Goal: Transaction & Acquisition: Book appointment/travel/reservation

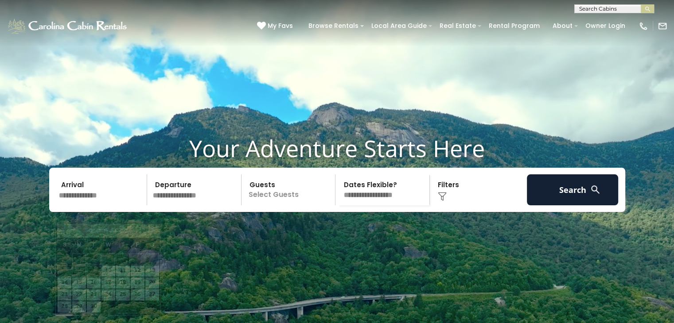
click at [104, 206] on input "text" at bounding box center [102, 190] width 92 height 31
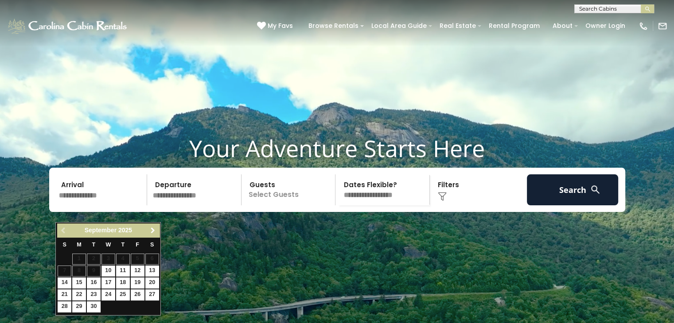
click at [152, 231] on span "Next" at bounding box center [152, 230] width 7 height 7
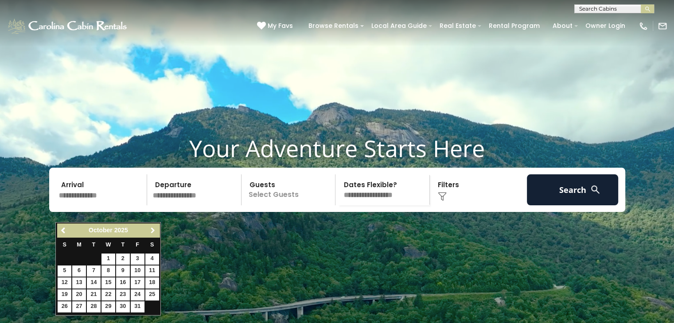
click at [152, 231] on span "Next" at bounding box center [152, 230] width 7 height 7
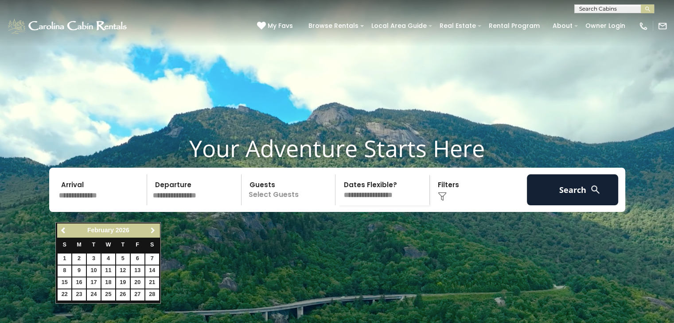
click at [152, 231] on span "Next" at bounding box center [152, 230] width 7 height 7
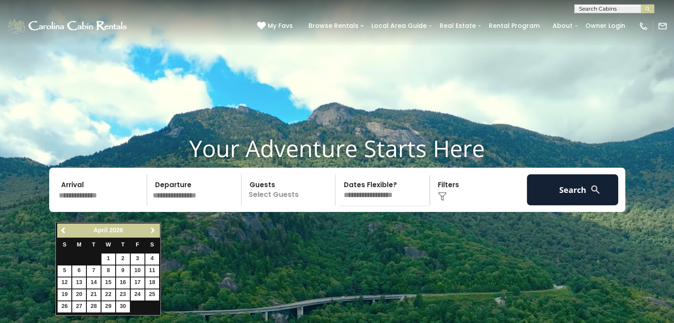
click at [152, 231] on span "Next" at bounding box center [152, 230] width 7 height 7
click at [151, 295] on link "27" at bounding box center [152, 295] width 14 height 11
type input "*******"
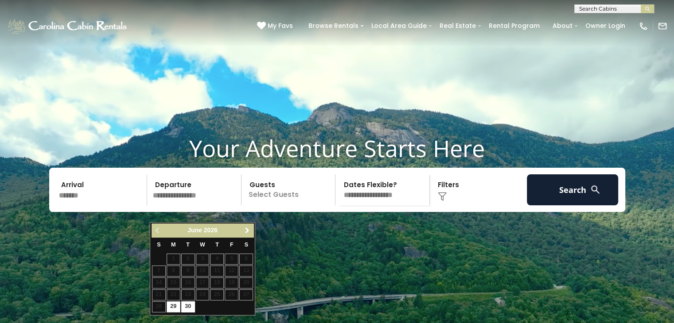
click at [248, 229] on span "Next" at bounding box center [247, 230] width 7 height 7
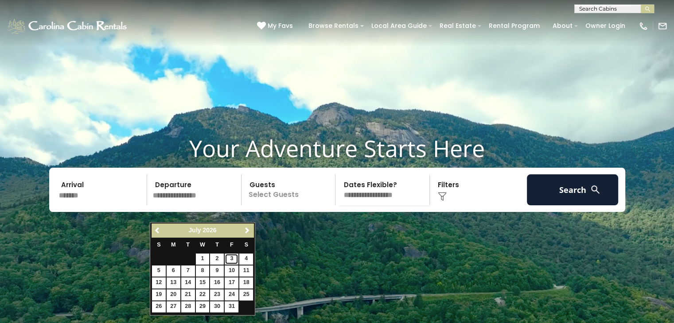
click at [232, 259] on link "3" at bounding box center [232, 259] width 14 height 11
type input "******"
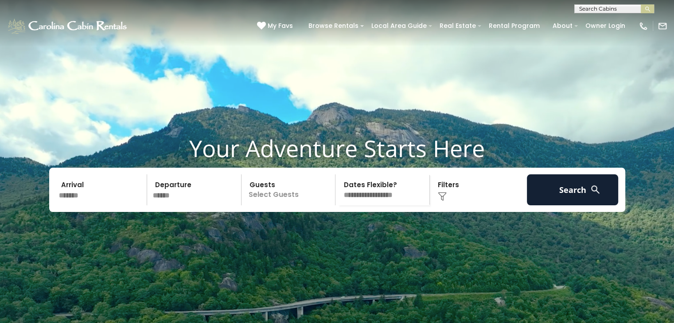
click at [272, 206] on p "Select Guests" at bounding box center [289, 190] width 91 height 31
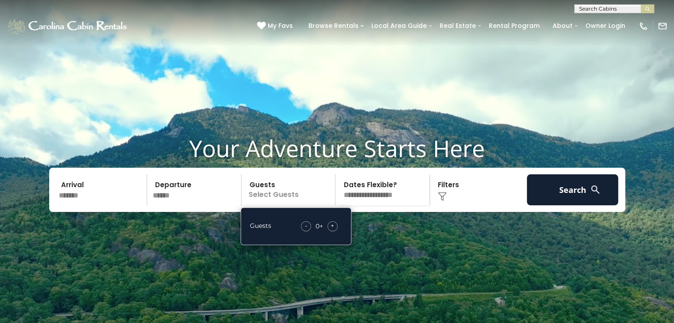
click at [331, 230] on span "+" at bounding box center [333, 226] width 4 height 9
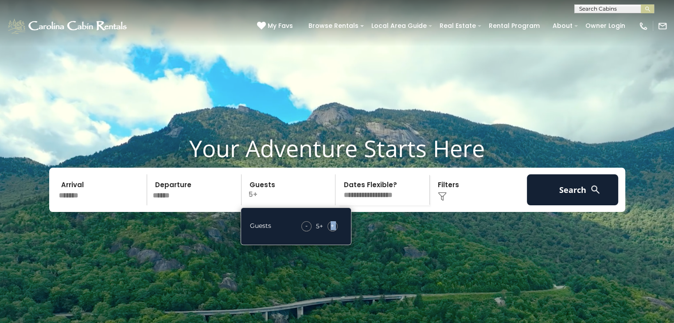
click at [331, 230] on span "+" at bounding box center [333, 226] width 4 height 9
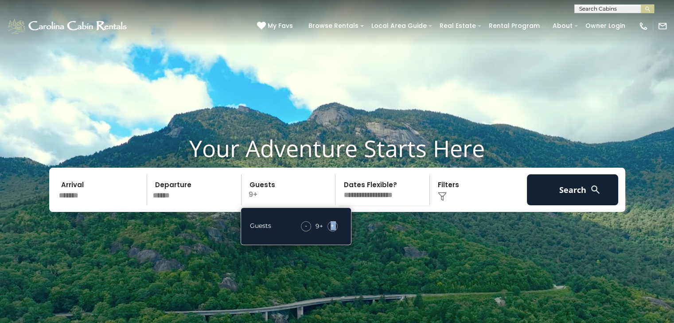
click at [331, 230] on span "+" at bounding box center [333, 226] width 4 height 9
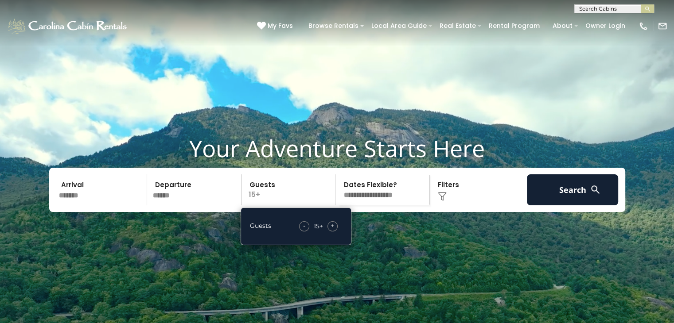
click at [389, 206] on select "**********" at bounding box center [383, 190] width 91 height 31
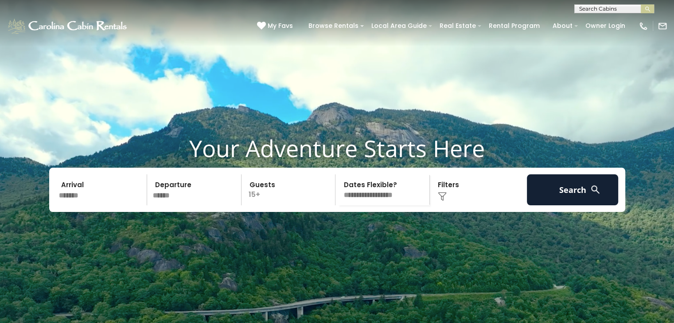
select select "*"
click at [338, 191] on select "**********" at bounding box center [383, 190] width 91 height 31
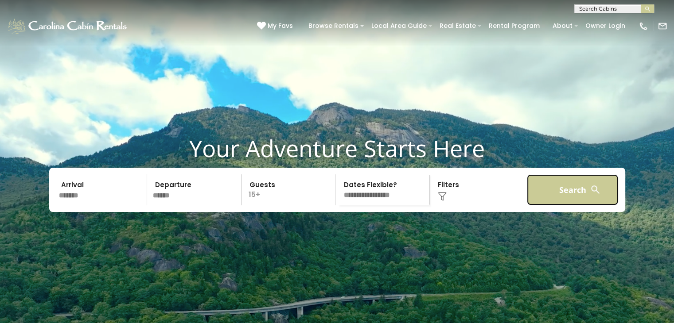
click at [560, 206] on button "Search" at bounding box center [573, 190] width 92 height 31
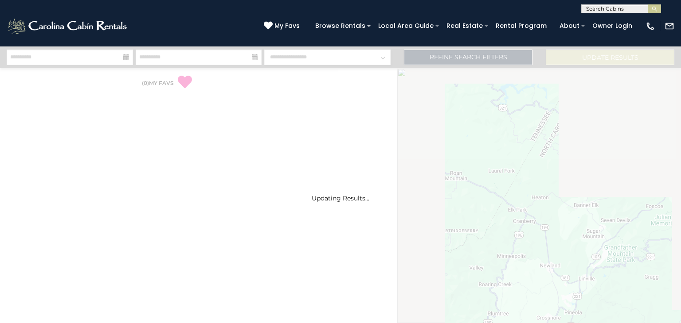
select select "*"
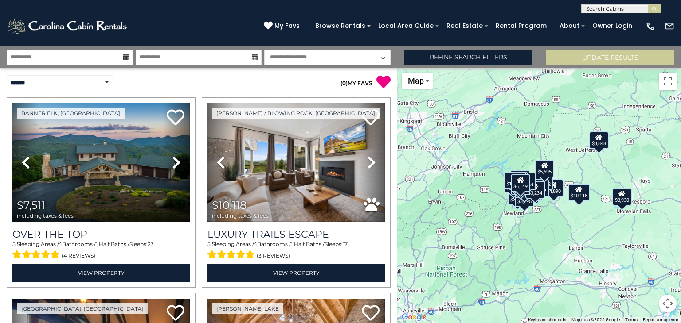
click at [551, 234] on div "$7,511 $10,118 $3,711 $8,930 $4,857 $8,525 $4,890 $5,515 $4,226 $9,368 $3,848 $…" at bounding box center [539, 195] width 284 height 255
click at [667, 80] on button "Toggle fullscreen view" at bounding box center [667, 82] width 18 height 18
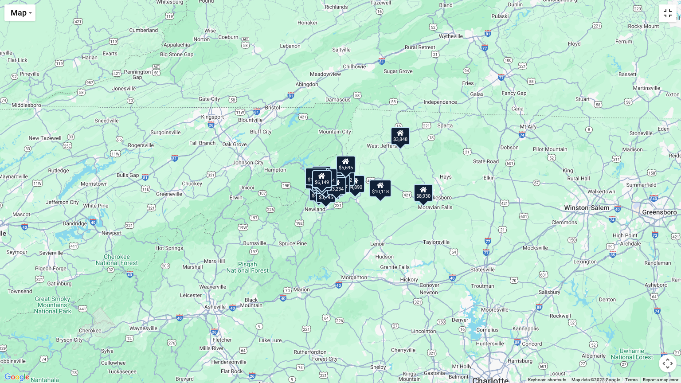
click at [666, 11] on button "Toggle fullscreen view" at bounding box center [667, 13] width 18 height 18
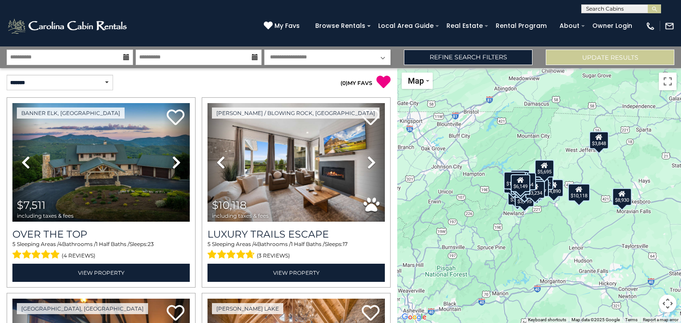
click at [668, 305] on button "Map camera controls" at bounding box center [667, 304] width 18 height 18
click at [645, 257] on button "Zoom in" at bounding box center [645, 260] width 18 height 18
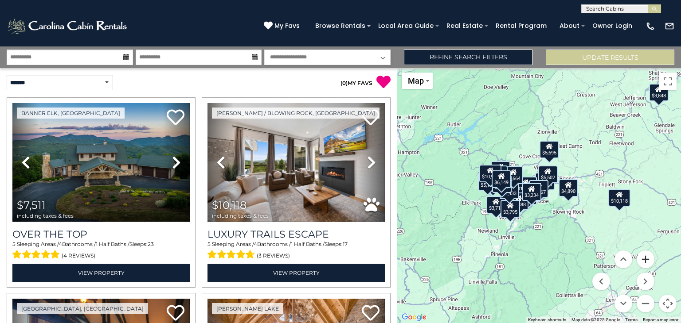
click at [645, 257] on button "Zoom in" at bounding box center [645, 260] width 18 height 18
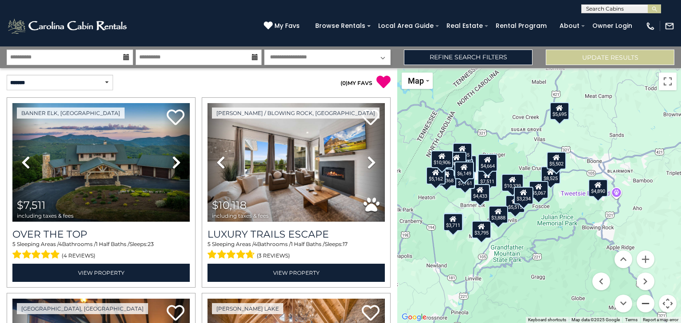
click at [643, 305] on button "Zoom out" at bounding box center [645, 304] width 18 height 18
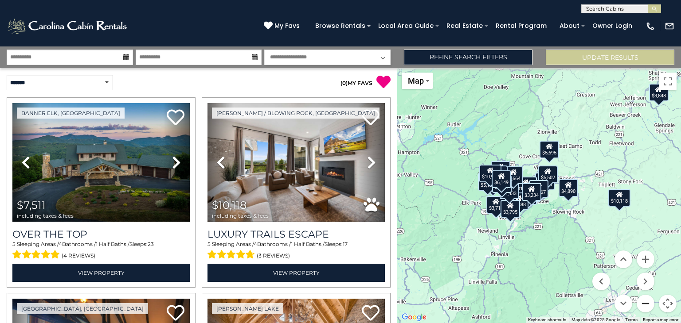
click at [644, 304] on button "Zoom out" at bounding box center [645, 304] width 18 height 18
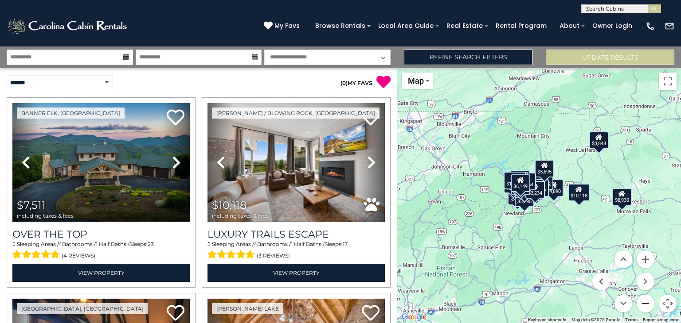
click at [645, 304] on button "Zoom out" at bounding box center [645, 304] width 18 height 18
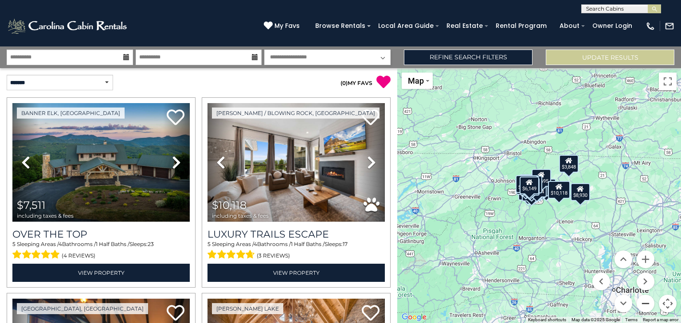
click at [645, 304] on button "Zoom out" at bounding box center [645, 304] width 18 height 18
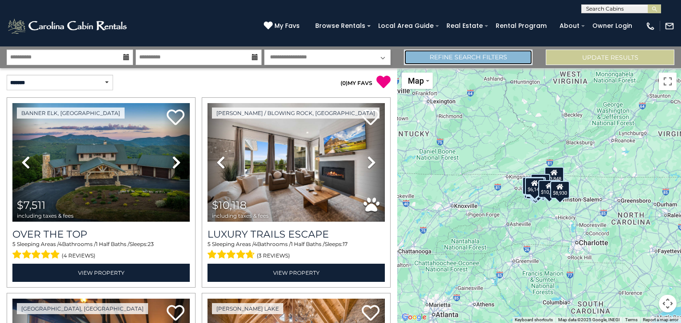
click at [475, 59] on link "Refine Search Filters" at bounding box center [468, 58] width 129 height 16
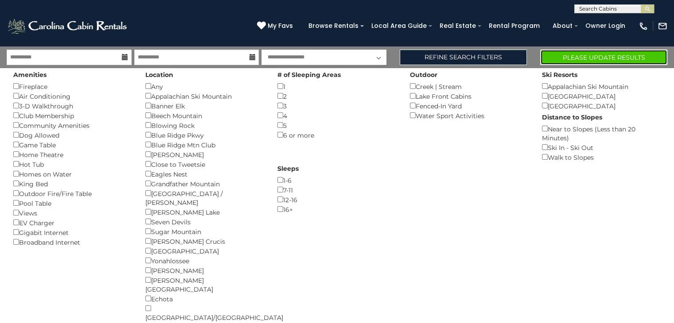
click at [602, 56] on button "Please Update Results" at bounding box center [603, 58] width 127 height 16
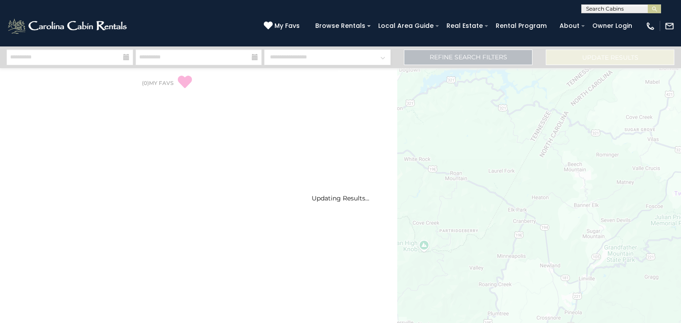
select select "*"
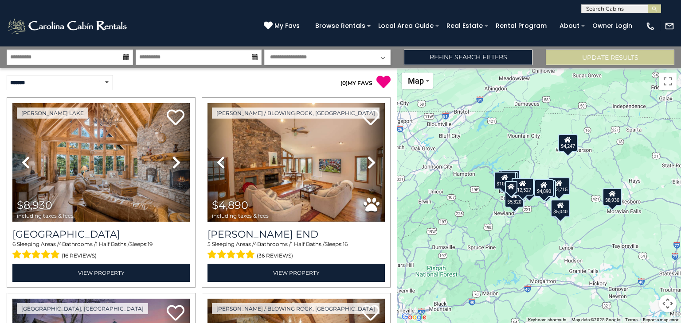
click at [664, 304] on button "Map camera controls" at bounding box center [667, 304] width 18 height 18
click at [645, 259] on button "Zoom in" at bounding box center [645, 260] width 18 height 18
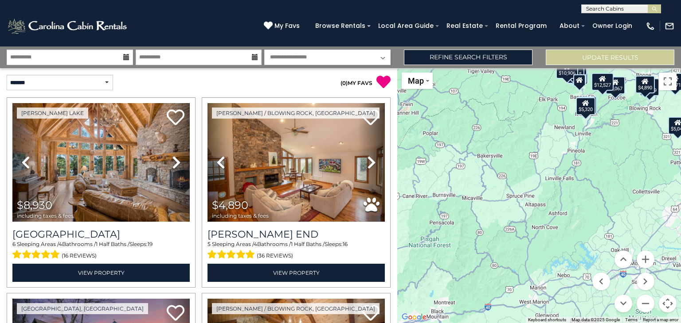
drag, startPoint x: 489, startPoint y: 271, endPoint x: 587, endPoint y: 166, distance: 143.3
click at [587, 166] on div "$8,930 $4,890 $6,149 $13,715 $9,699 $4,226 $3,795 $5,067 $5,040 $4,252 $4,247 $…" at bounding box center [539, 195] width 284 height 255
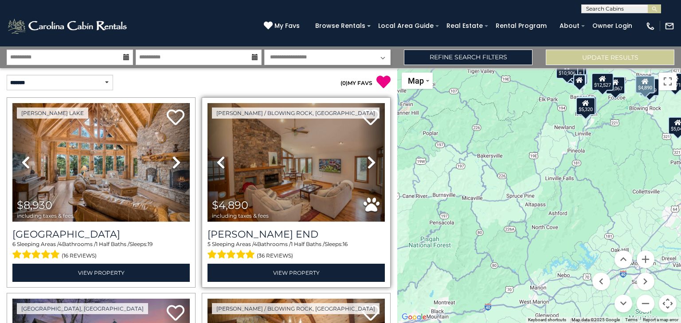
click at [367, 160] on icon at bounding box center [371, 163] width 9 height 14
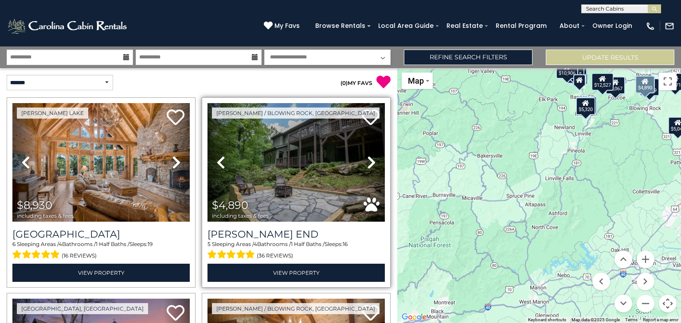
click at [367, 160] on icon at bounding box center [371, 163] width 9 height 14
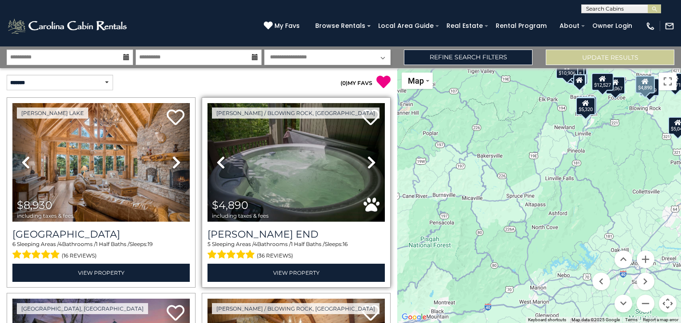
click at [367, 160] on icon at bounding box center [371, 163] width 9 height 14
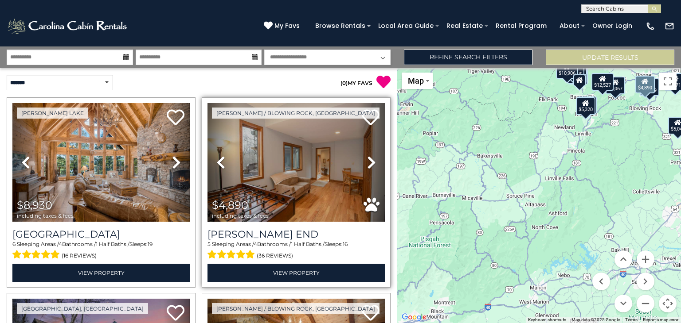
click at [367, 160] on icon at bounding box center [371, 163] width 9 height 14
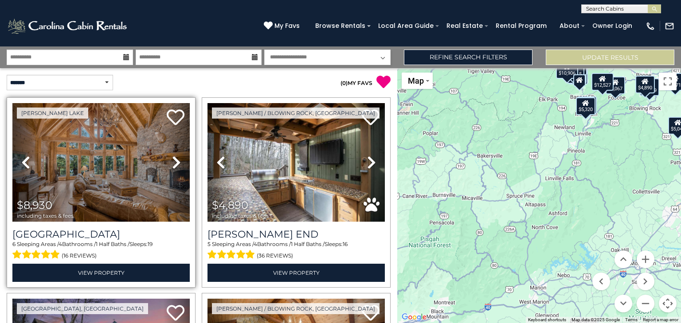
click at [172, 162] on icon at bounding box center [176, 163] width 9 height 14
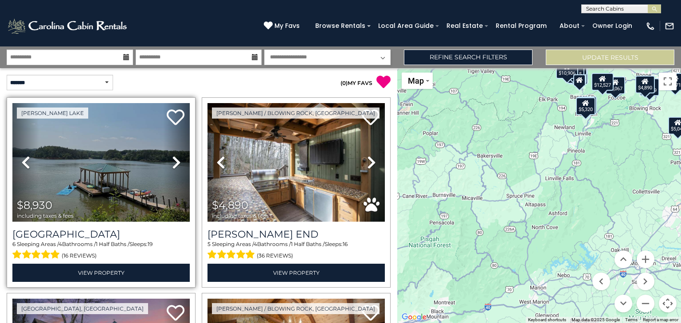
click at [172, 162] on icon at bounding box center [176, 163] width 9 height 14
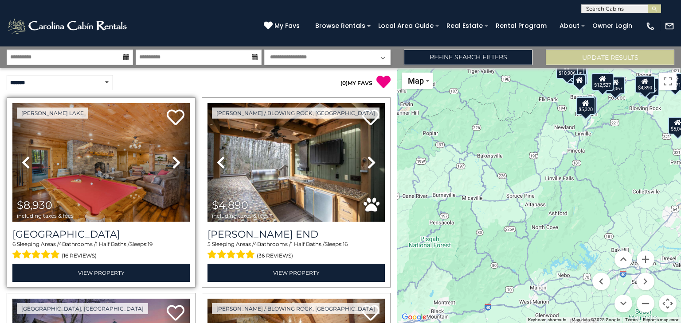
click at [172, 162] on icon at bounding box center [176, 163] width 9 height 14
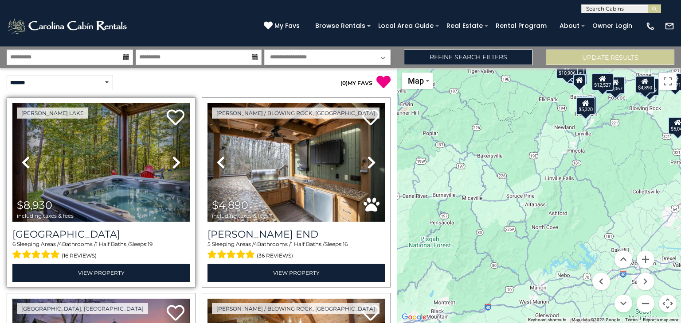
click at [172, 162] on icon at bounding box center [176, 163] width 9 height 14
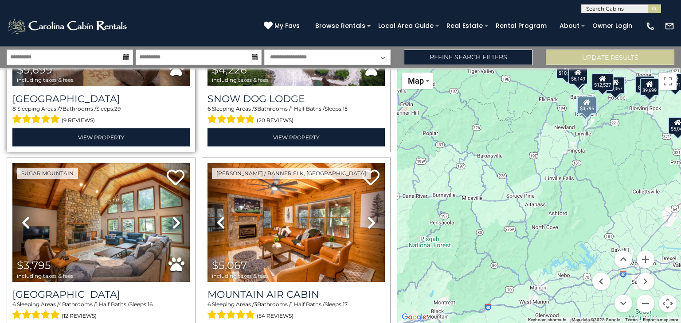
scroll to position [576, 0]
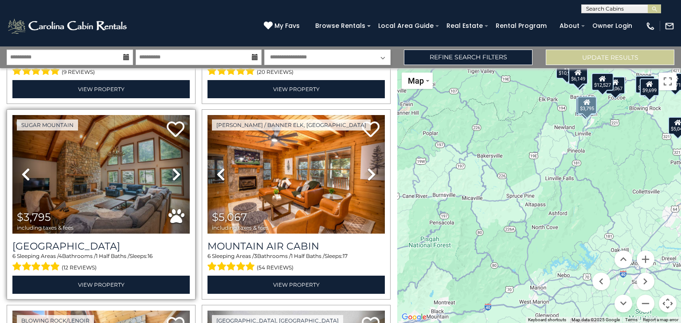
click at [172, 171] on icon at bounding box center [176, 174] width 9 height 14
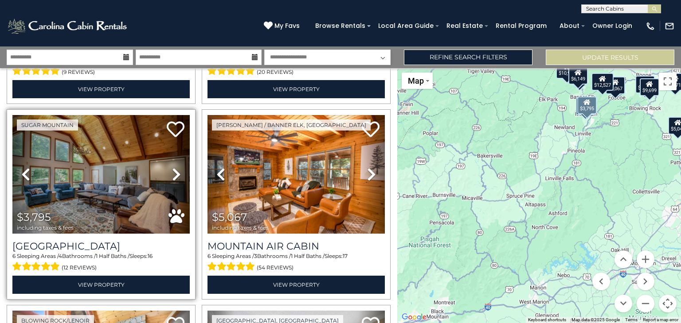
click at [172, 171] on icon at bounding box center [176, 174] width 9 height 14
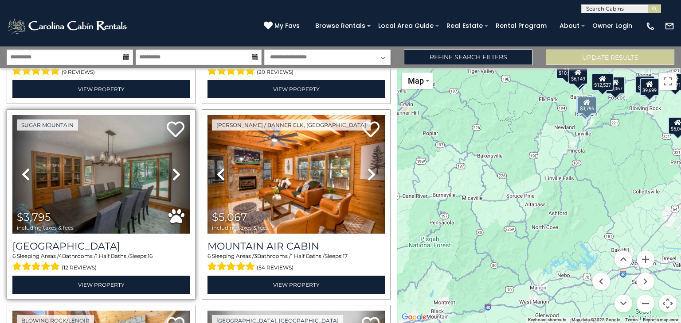
click at [172, 171] on icon at bounding box center [176, 174] width 9 height 14
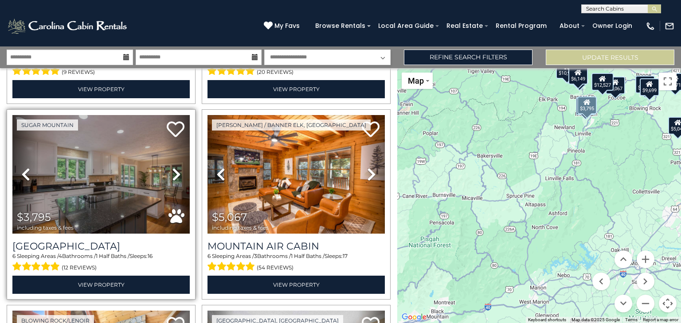
click at [172, 171] on icon at bounding box center [176, 174] width 9 height 14
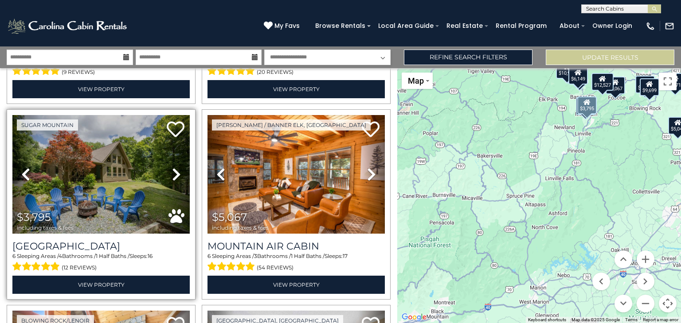
click at [172, 171] on icon at bounding box center [176, 174] width 9 height 14
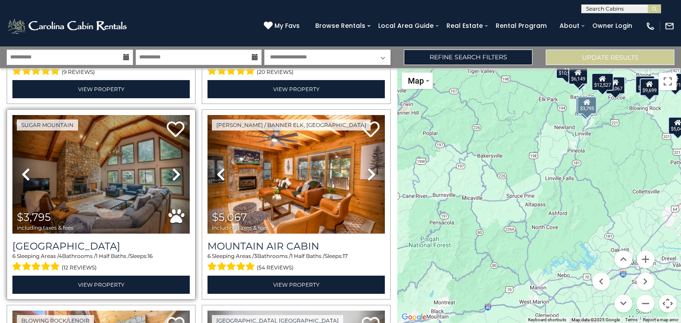
click at [172, 171] on icon at bounding box center [176, 174] width 9 height 14
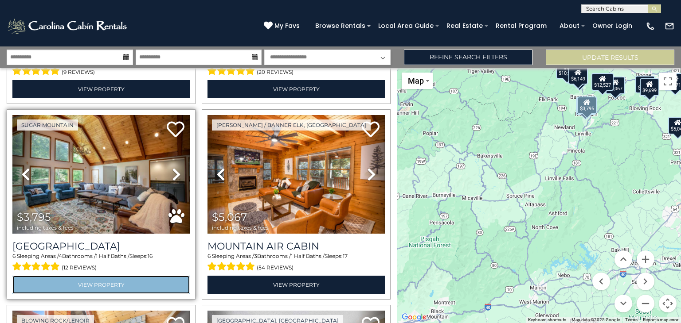
click at [122, 280] on link "View Property" at bounding box center [100, 285] width 177 height 18
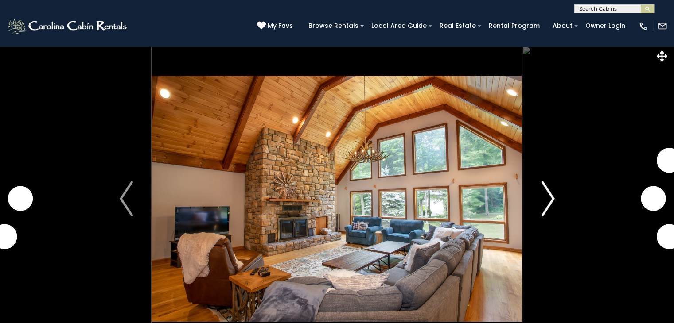
click at [546, 197] on img "Next" at bounding box center [547, 198] width 13 height 35
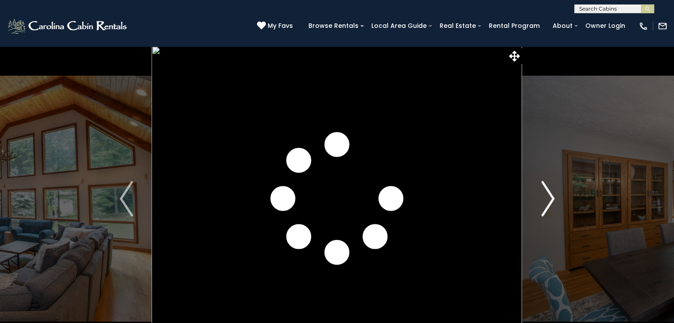
click at [548, 197] on img "Next" at bounding box center [547, 198] width 13 height 35
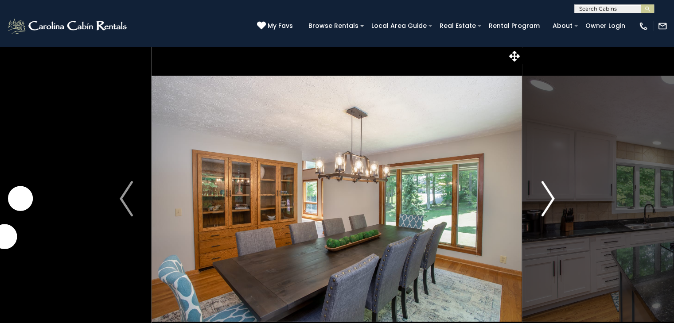
click at [548, 197] on img "Next" at bounding box center [547, 198] width 13 height 35
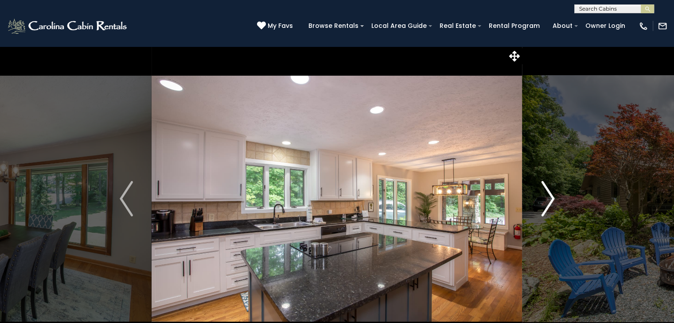
click at [548, 197] on img "Next" at bounding box center [547, 198] width 13 height 35
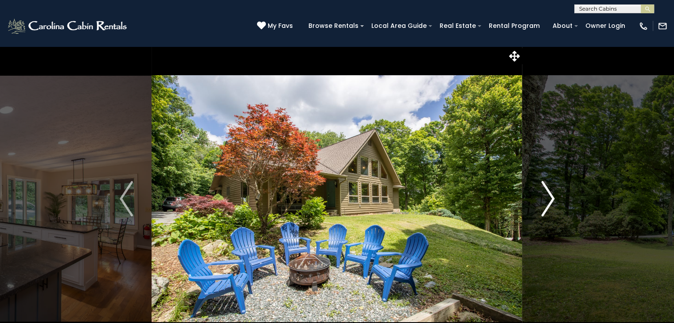
click at [548, 197] on img "Next" at bounding box center [547, 198] width 13 height 35
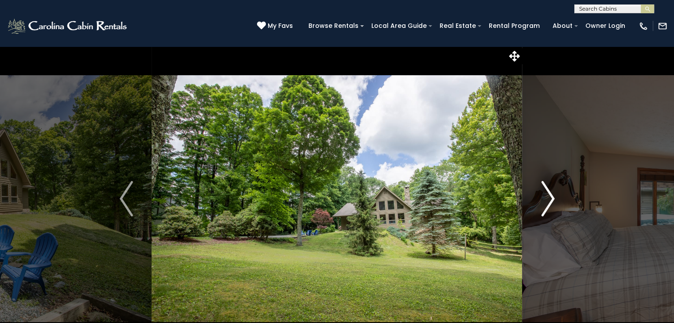
click at [548, 197] on img "Next" at bounding box center [547, 198] width 13 height 35
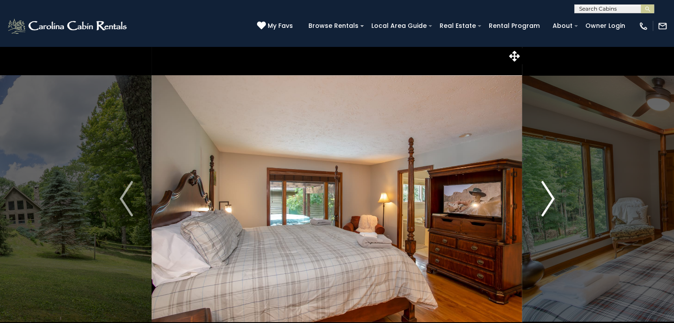
click at [548, 197] on img "Next" at bounding box center [547, 198] width 13 height 35
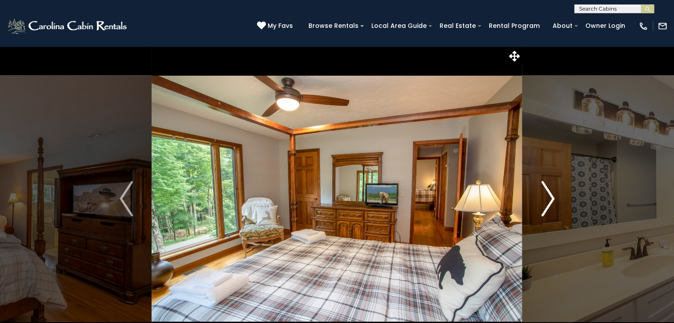
click at [548, 197] on img "Next" at bounding box center [547, 198] width 13 height 35
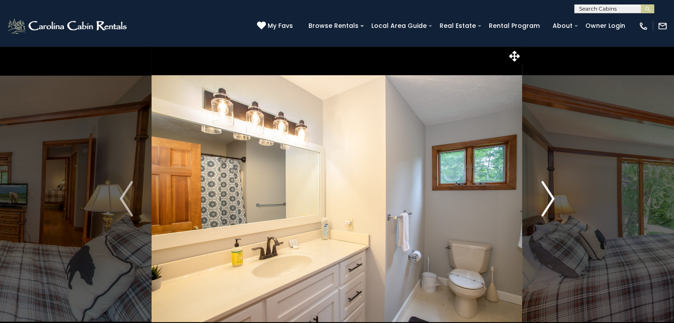
click at [548, 197] on img "Next" at bounding box center [547, 198] width 13 height 35
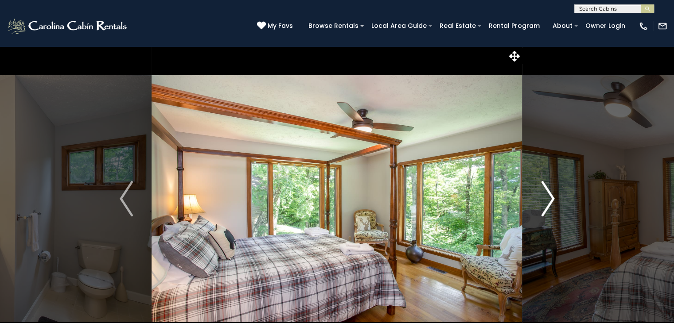
click at [548, 197] on img "Next" at bounding box center [547, 198] width 13 height 35
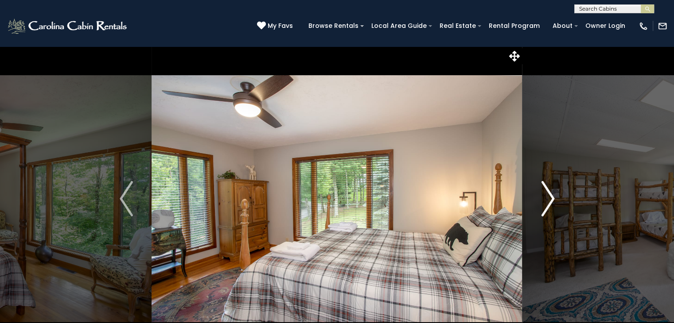
click at [548, 197] on img "Next" at bounding box center [547, 198] width 13 height 35
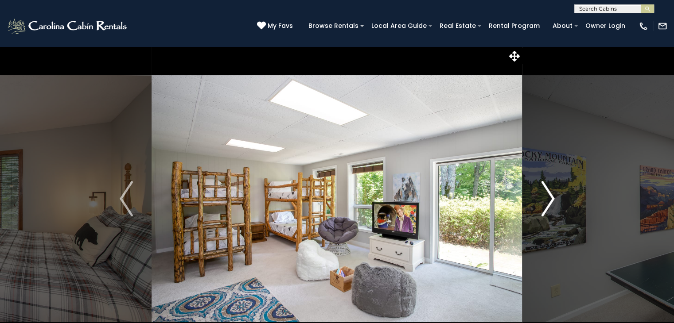
click at [548, 197] on img "Next" at bounding box center [547, 198] width 13 height 35
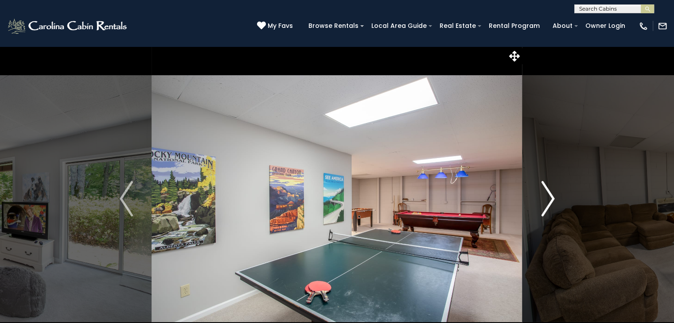
click at [548, 197] on img "Next" at bounding box center [547, 198] width 13 height 35
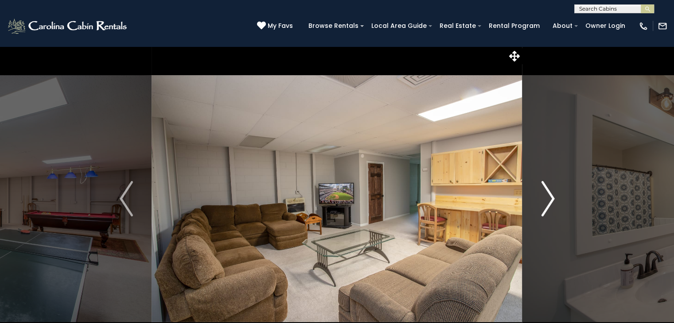
click at [548, 197] on img "Next" at bounding box center [547, 198] width 13 height 35
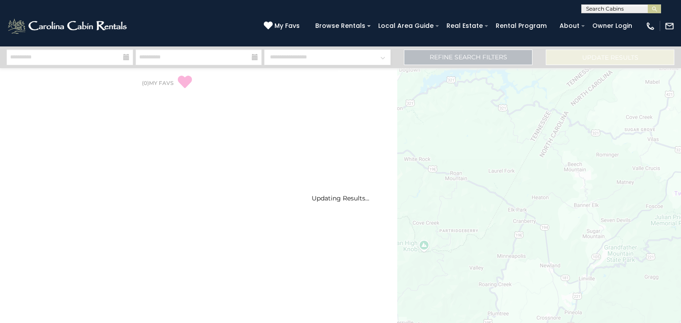
select select "*"
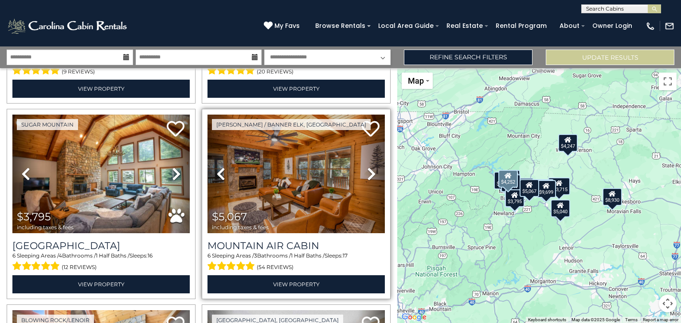
scroll to position [576, 0]
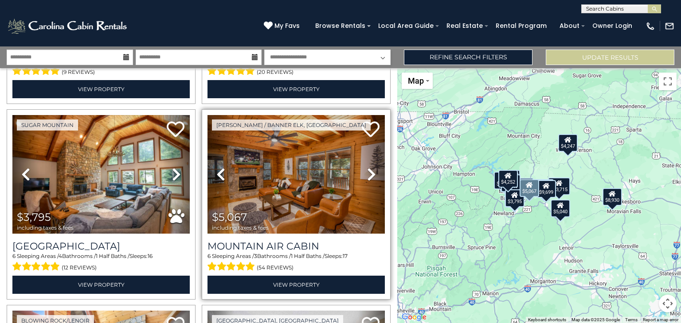
click at [367, 169] on icon at bounding box center [371, 174] width 9 height 14
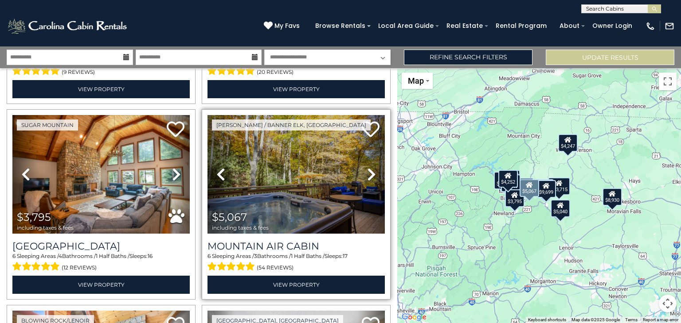
click at [367, 169] on icon at bounding box center [371, 174] width 9 height 14
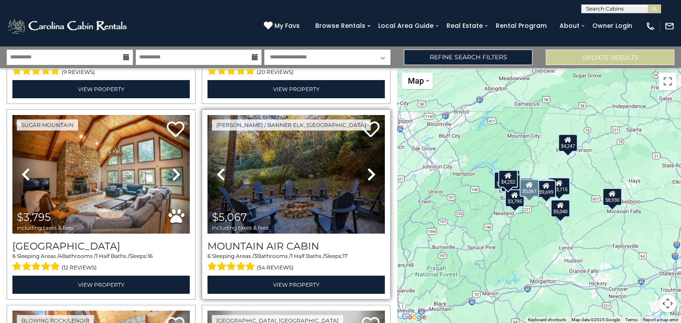
click at [367, 169] on icon at bounding box center [371, 174] width 9 height 14
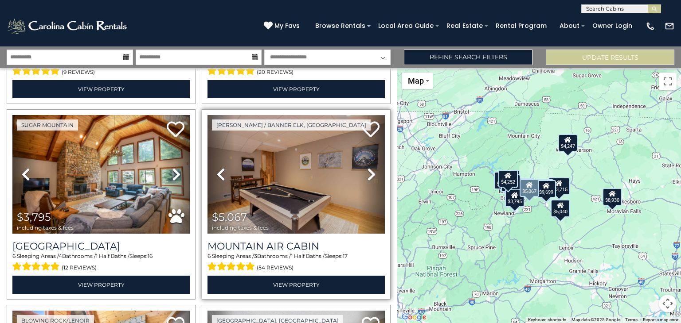
click at [367, 169] on icon at bounding box center [371, 174] width 9 height 14
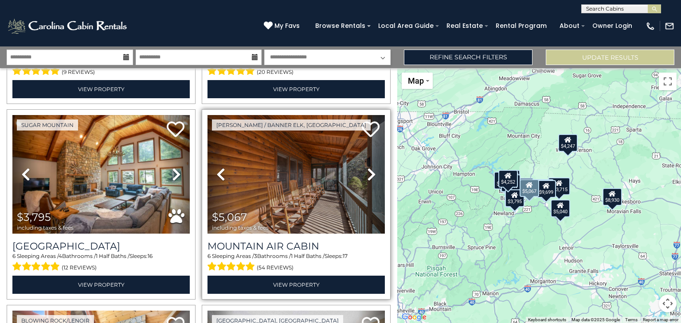
click at [367, 169] on icon at bounding box center [371, 174] width 9 height 14
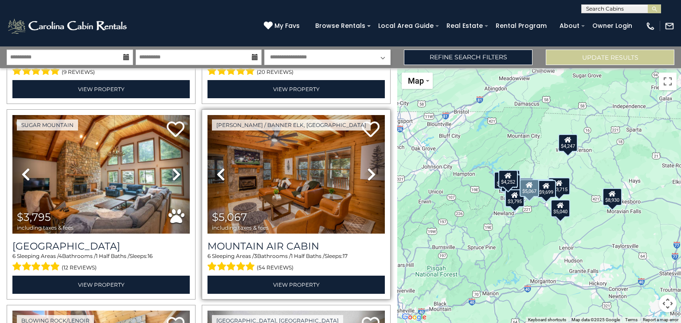
click at [367, 169] on icon at bounding box center [371, 174] width 9 height 14
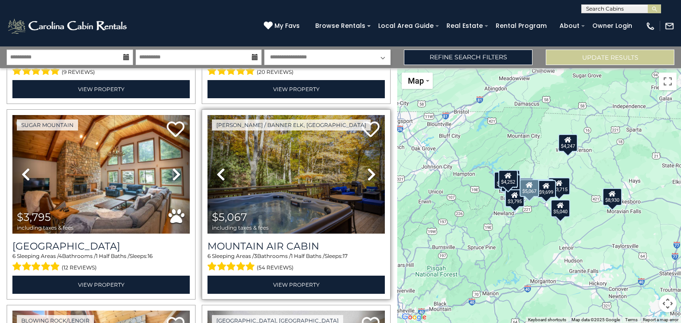
click at [367, 169] on icon at bounding box center [371, 174] width 9 height 14
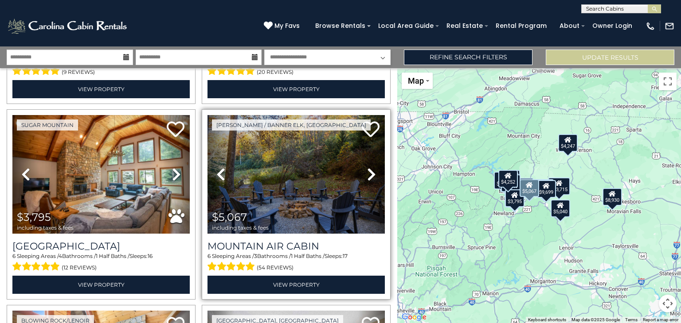
click at [367, 169] on icon at bounding box center [371, 174] width 9 height 14
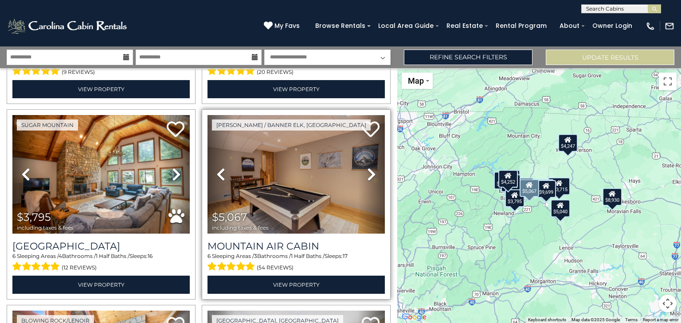
click at [367, 169] on icon at bounding box center [371, 174] width 9 height 14
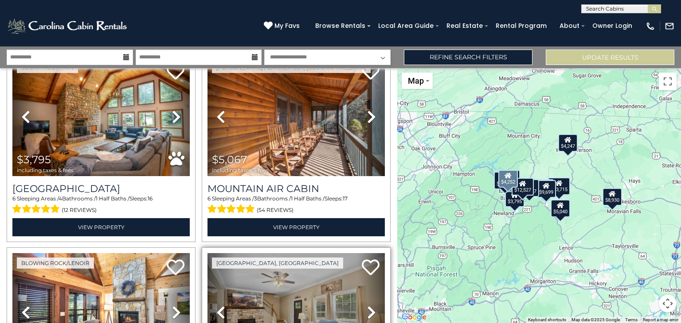
scroll to position [580, 0]
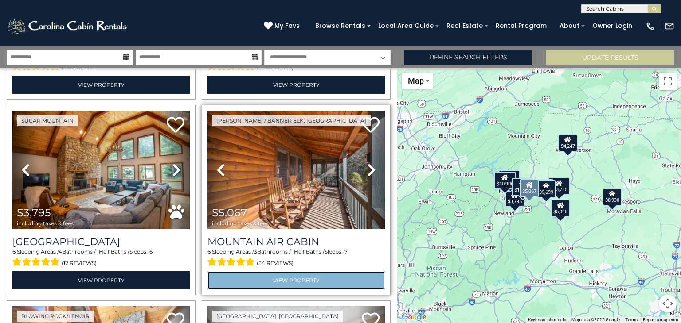
click at [321, 272] on link "View Property" at bounding box center [295, 281] width 177 height 18
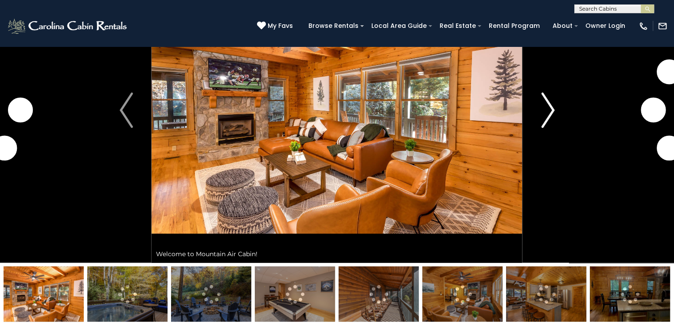
click at [547, 113] on img "Next" at bounding box center [547, 110] width 13 height 35
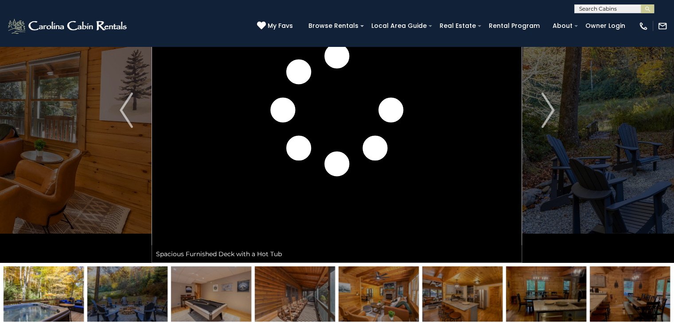
scroll to position [133, 0]
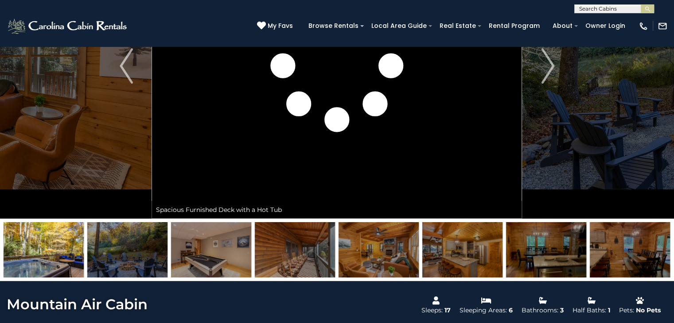
click at [117, 256] on img at bounding box center [127, 249] width 80 height 55
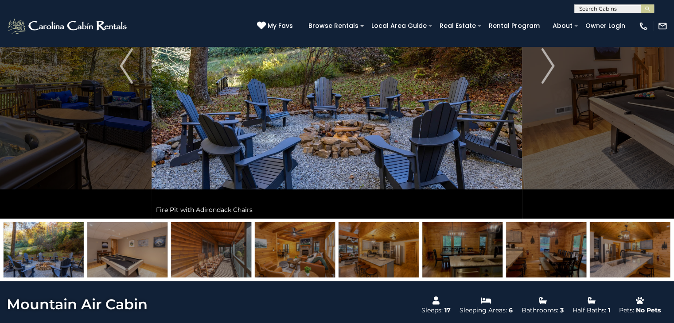
click at [117, 256] on img at bounding box center [127, 249] width 80 height 55
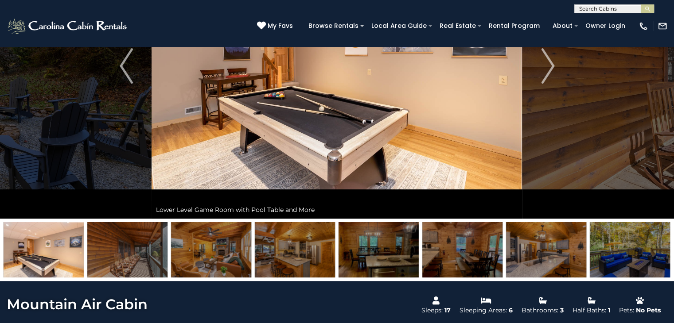
click at [117, 256] on img at bounding box center [127, 249] width 80 height 55
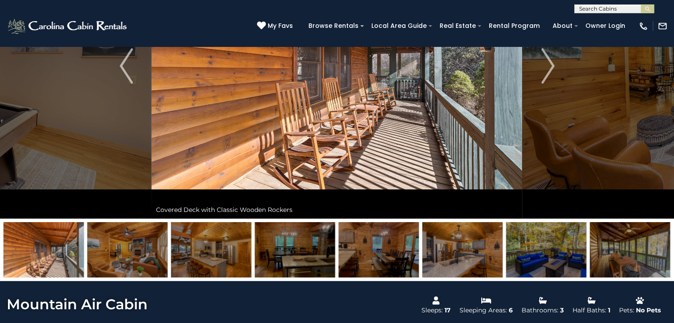
click at [117, 256] on img at bounding box center [127, 249] width 80 height 55
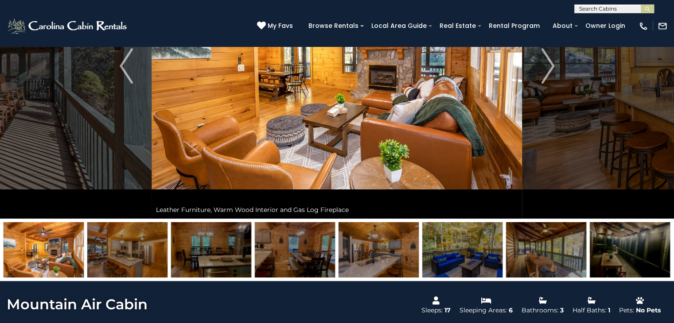
click at [117, 256] on img at bounding box center [127, 249] width 80 height 55
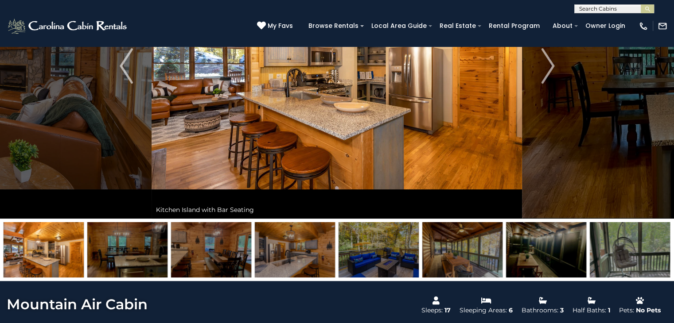
click at [117, 256] on img at bounding box center [127, 249] width 80 height 55
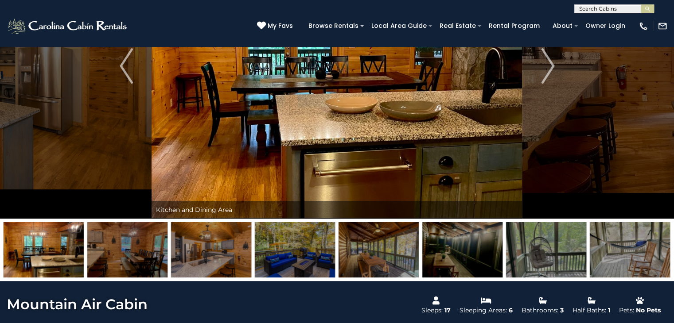
click at [117, 256] on img at bounding box center [127, 249] width 80 height 55
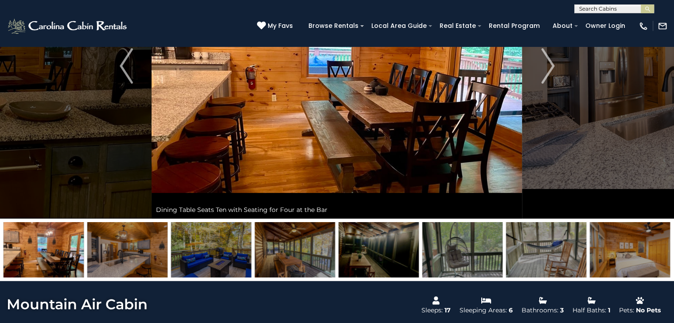
click at [117, 256] on img at bounding box center [127, 249] width 80 height 55
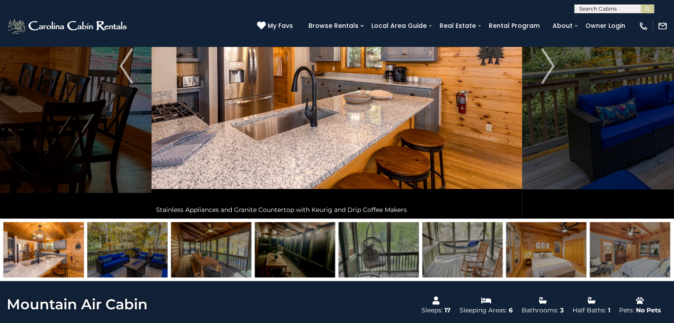
click at [117, 256] on img at bounding box center [127, 249] width 80 height 55
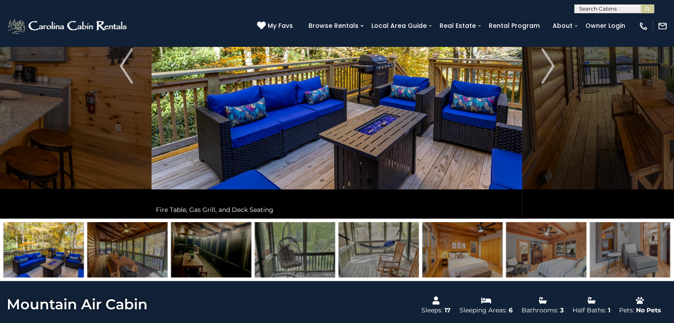
click at [117, 256] on img at bounding box center [127, 249] width 80 height 55
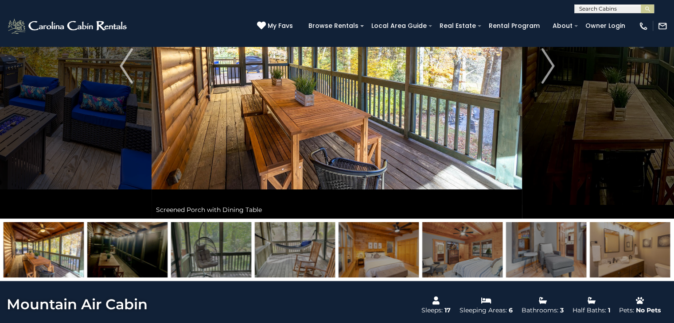
click at [117, 256] on img at bounding box center [127, 249] width 80 height 55
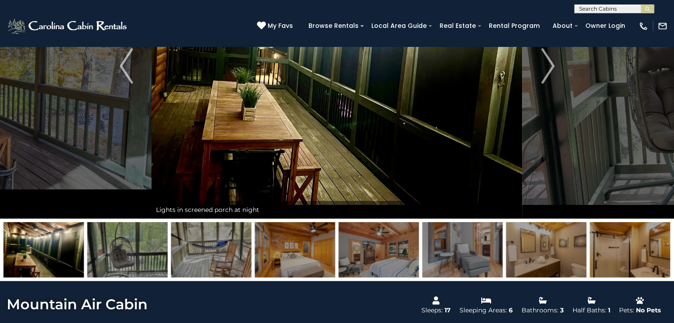
click at [117, 256] on img at bounding box center [127, 249] width 80 height 55
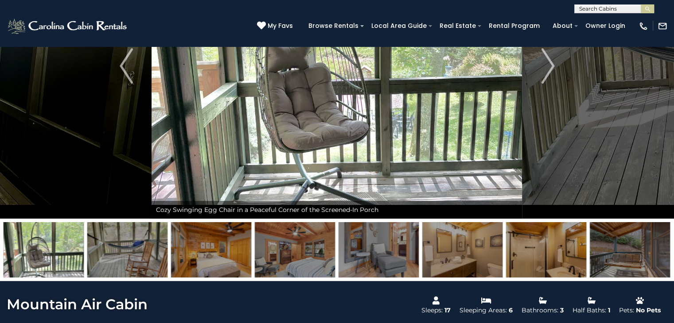
click at [117, 256] on img at bounding box center [127, 249] width 80 height 55
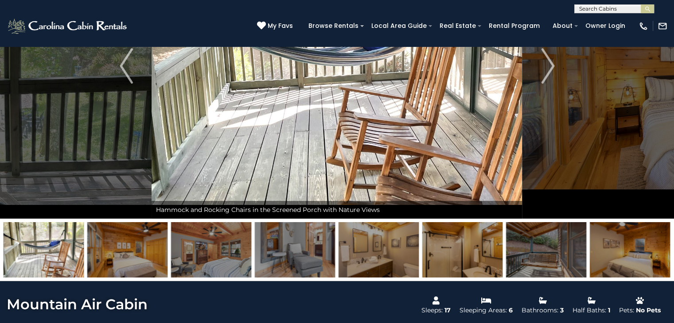
click at [117, 256] on img at bounding box center [127, 249] width 80 height 55
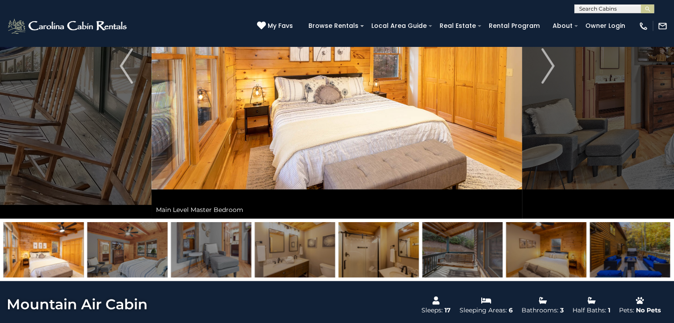
click at [117, 256] on img at bounding box center [127, 249] width 80 height 55
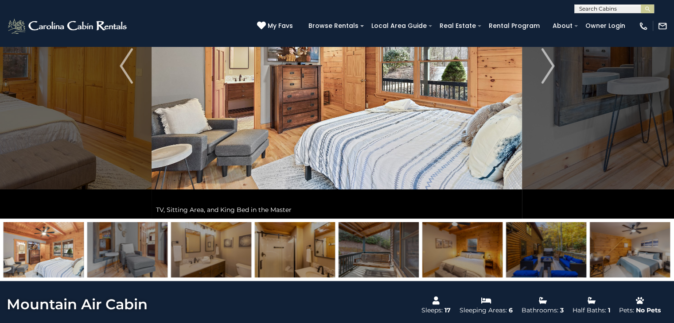
click at [117, 256] on img at bounding box center [127, 249] width 80 height 55
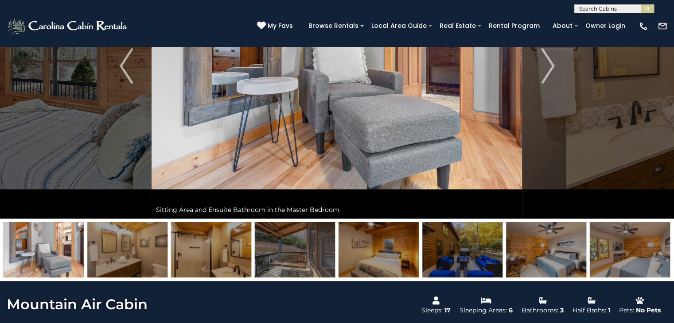
click at [117, 256] on img at bounding box center [127, 249] width 80 height 55
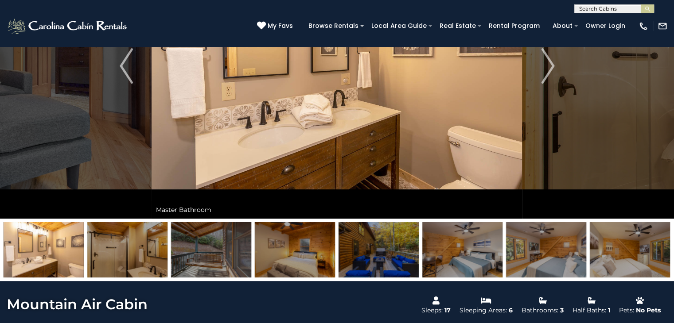
click at [117, 256] on img at bounding box center [127, 249] width 80 height 55
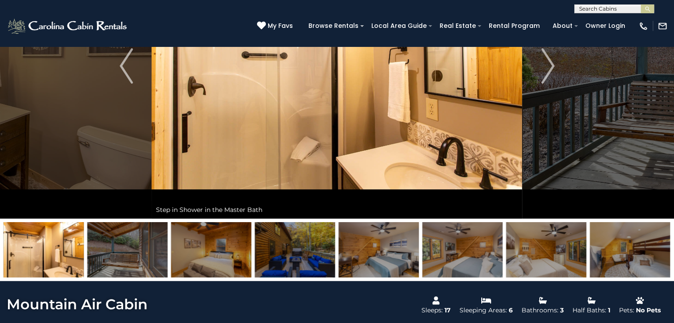
click at [117, 256] on img at bounding box center [127, 249] width 80 height 55
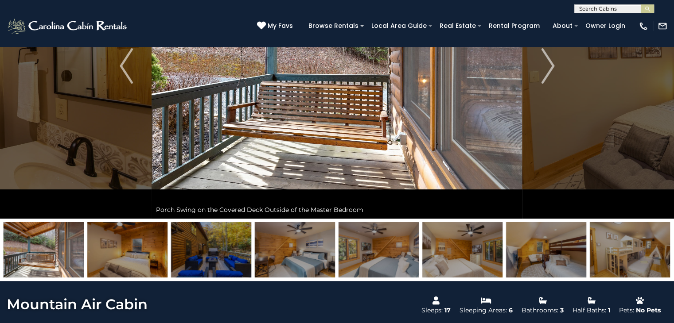
click at [117, 256] on img at bounding box center [127, 249] width 80 height 55
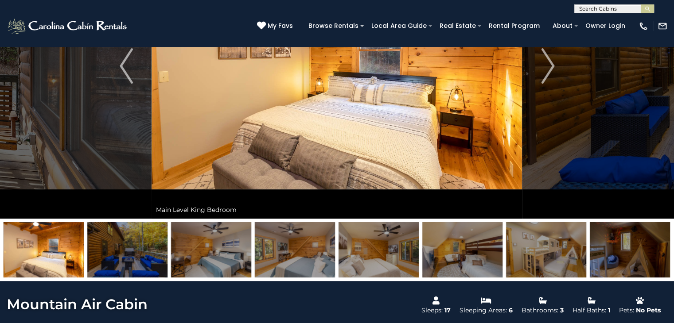
click at [117, 256] on img at bounding box center [127, 249] width 80 height 55
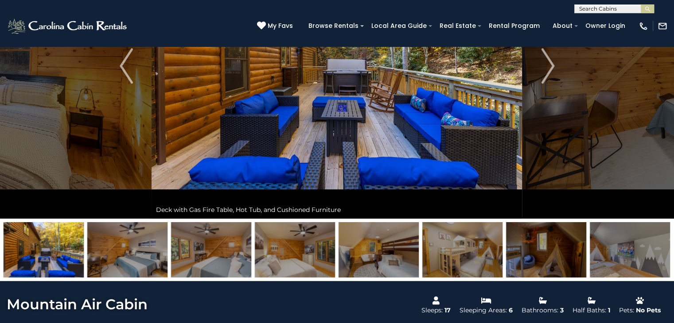
click at [117, 256] on img at bounding box center [127, 249] width 80 height 55
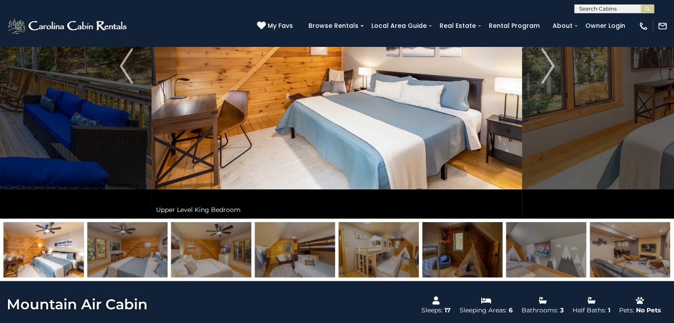
click at [117, 256] on img at bounding box center [127, 249] width 80 height 55
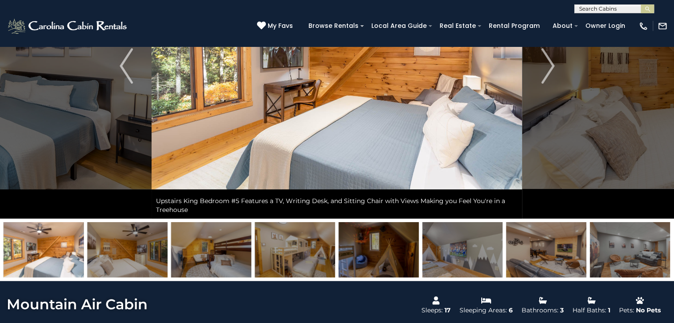
click at [117, 256] on img at bounding box center [127, 249] width 80 height 55
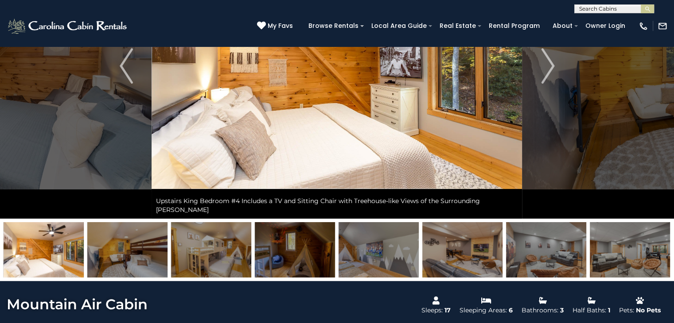
click at [639, 258] on img at bounding box center [630, 249] width 80 height 55
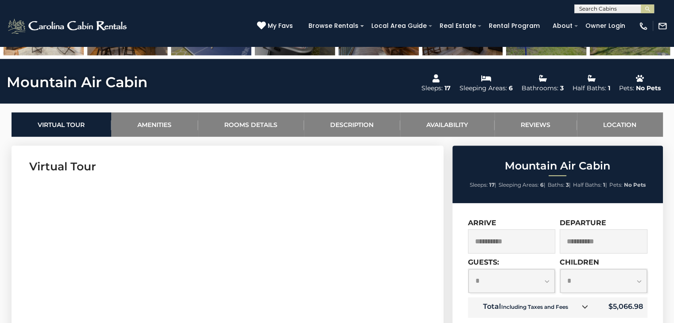
scroll to position [487, 0]
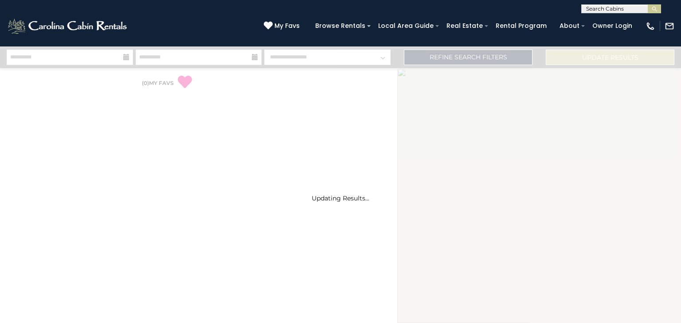
select select "*"
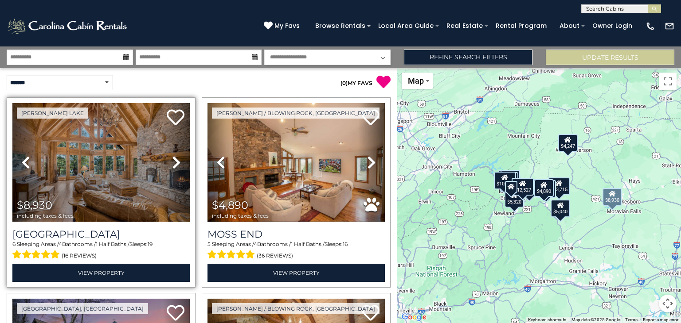
click at [173, 159] on icon at bounding box center [176, 163] width 9 height 14
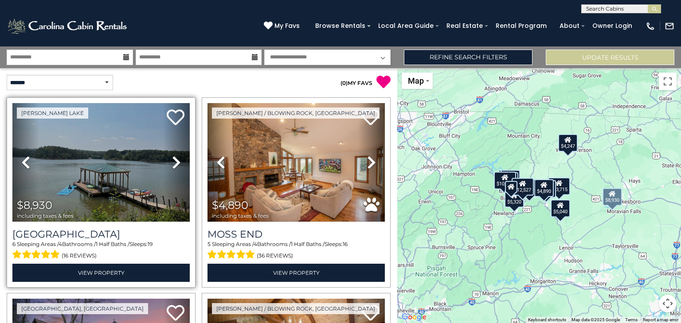
click at [173, 159] on icon at bounding box center [176, 163] width 9 height 14
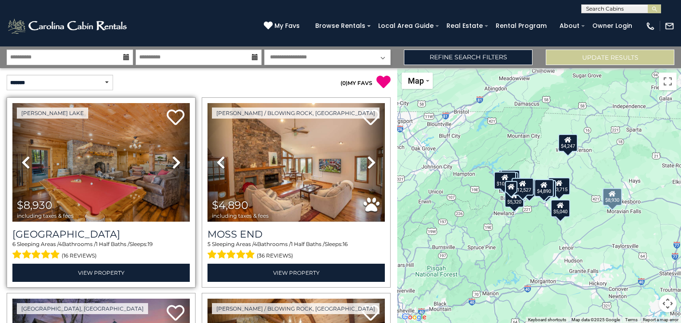
click at [173, 159] on icon at bounding box center [176, 163] width 9 height 14
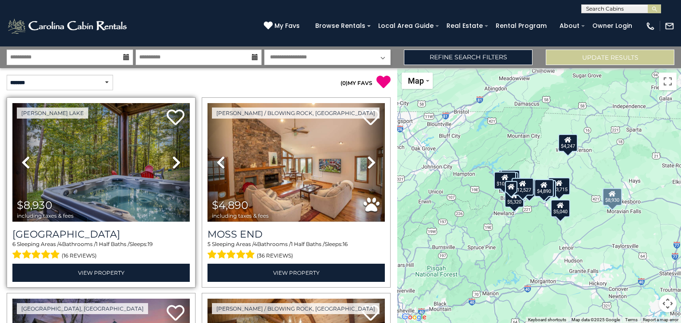
click at [173, 159] on icon at bounding box center [176, 163] width 9 height 14
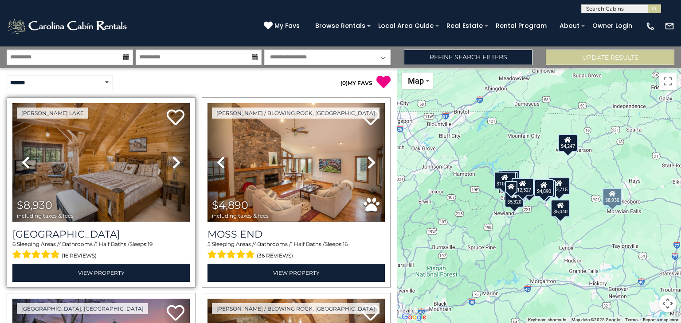
click at [173, 159] on icon at bounding box center [176, 163] width 9 height 14
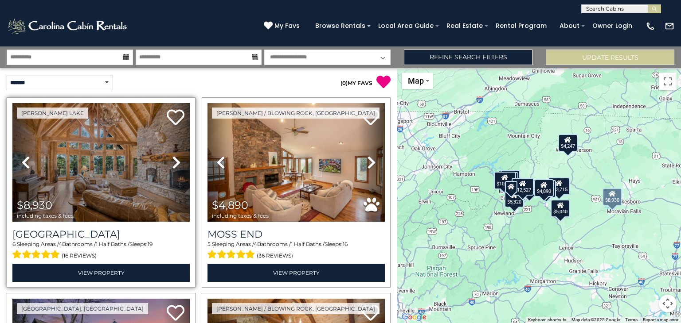
click at [173, 159] on icon at bounding box center [176, 163] width 9 height 14
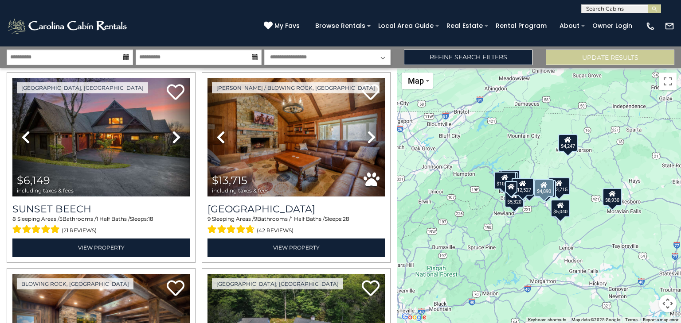
scroll to position [222, 0]
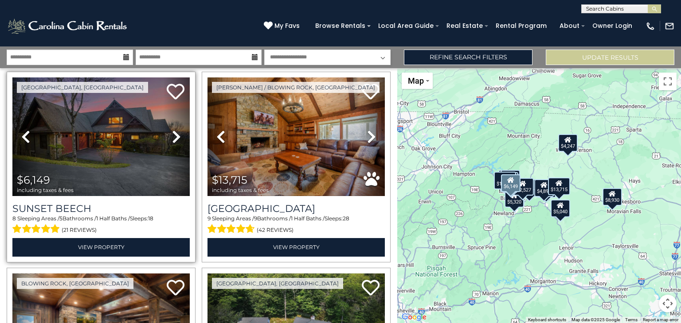
click at [172, 135] on icon at bounding box center [176, 137] width 9 height 14
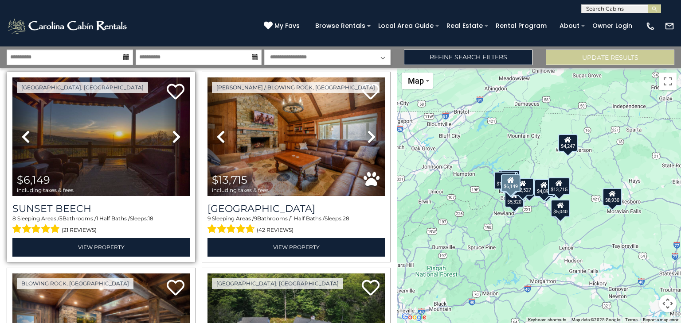
click at [172, 135] on icon at bounding box center [176, 137] width 9 height 14
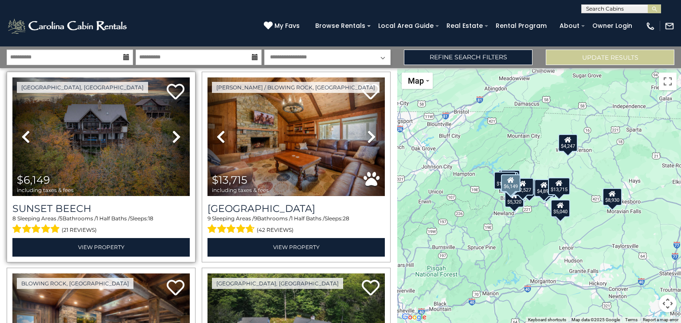
click at [172, 135] on icon at bounding box center [176, 137] width 9 height 14
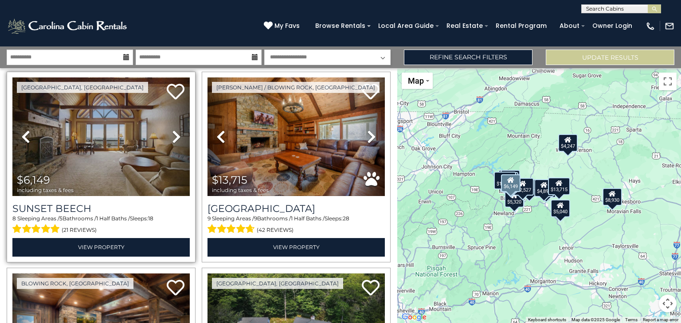
click at [172, 135] on icon at bounding box center [176, 137] width 9 height 14
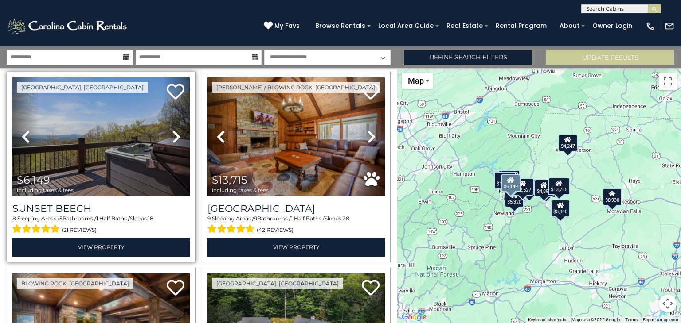
click at [172, 135] on icon at bounding box center [176, 137] width 9 height 14
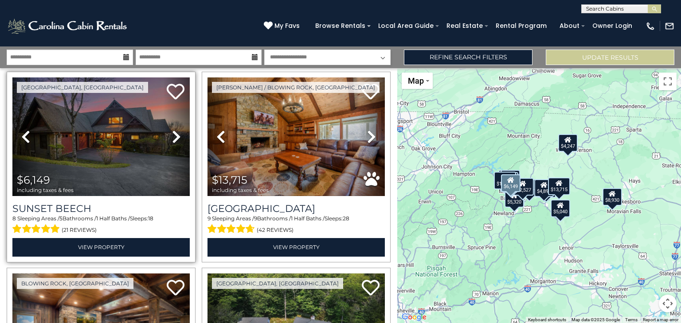
click at [172, 135] on icon at bounding box center [176, 137] width 9 height 14
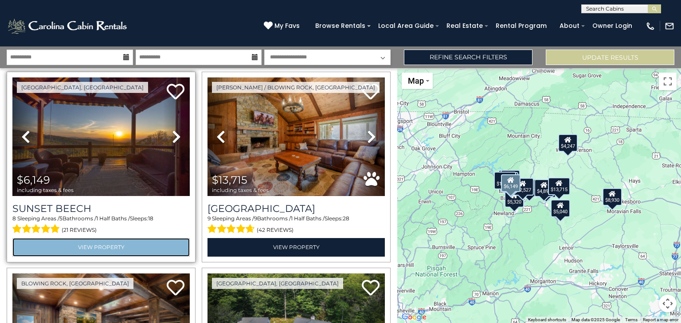
click at [105, 243] on link "View Property" at bounding box center [100, 247] width 177 height 18
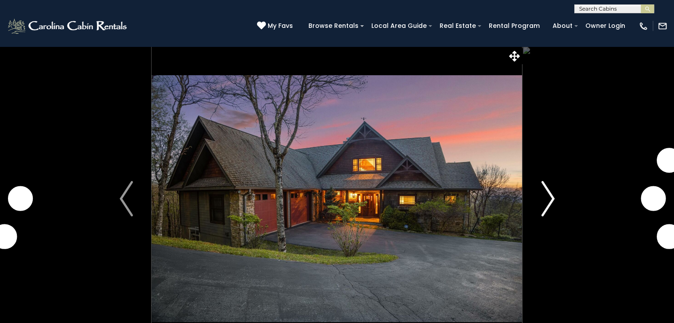
click at [548, 200] on img "Next" at bounding box center [547, 198] width 13 height 35
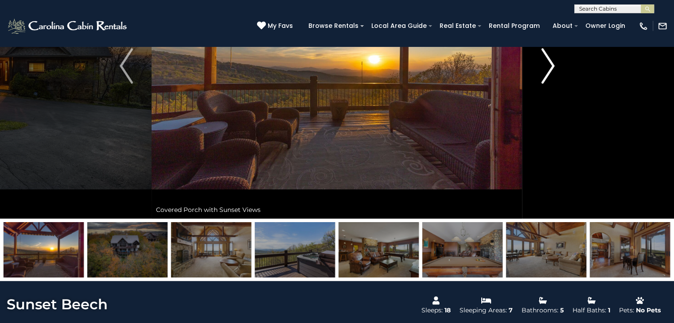
scroll to position [89, 0]
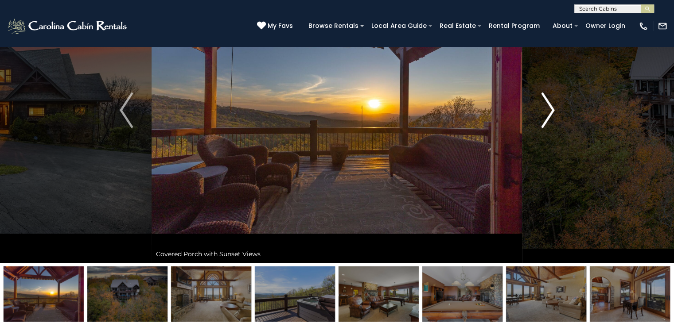
click at [549, 112] on img "Next" at bounding box center [547, 110] width 13 height 35
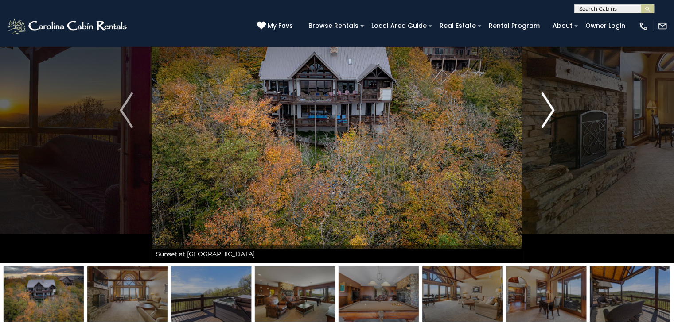
click at [549, 112] on img "Next" at bounding box center [547, 110] width 13 height 35
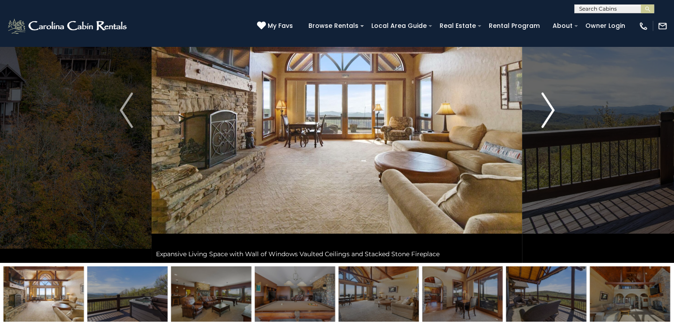
click at [549, 112] on img "Next" at bounding box center [547, 110] width 13 height 35
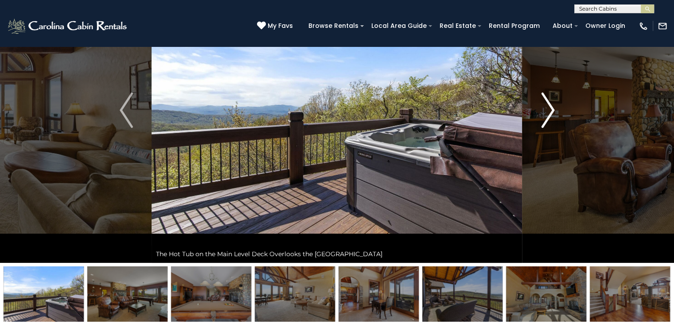
click at [549, 112] on img "Next" at bounding box center [547, 110] width 13 height 35
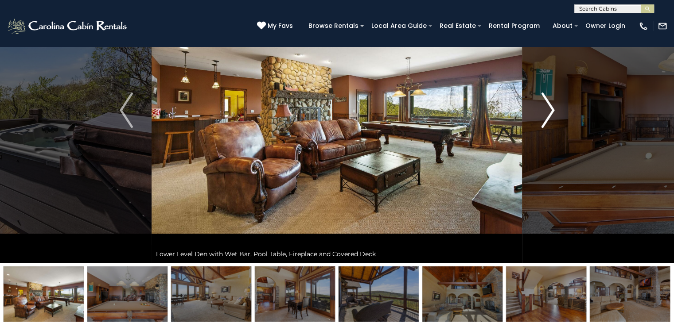
click at [549, 112] on img "Next" at bounding box center [547, 110] width 13 height 35
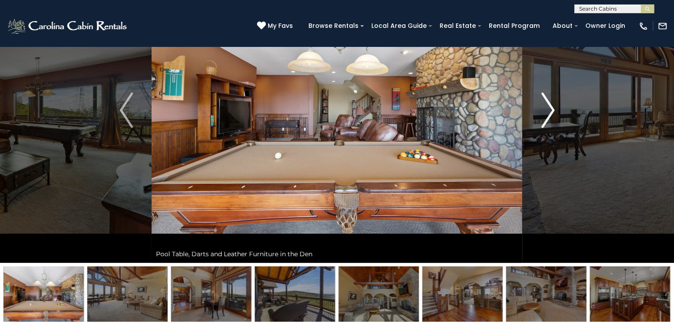
click at [549, 112] on img "Next" at bounding box center [547, 110] width 13 height 35
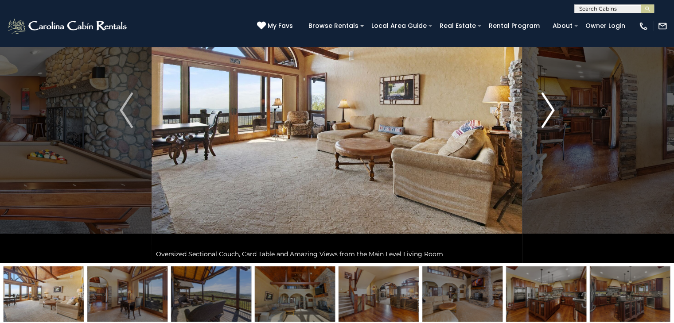
click at [549, 112] on img "Next" at bounding box center [547, 110] width 13 height 35
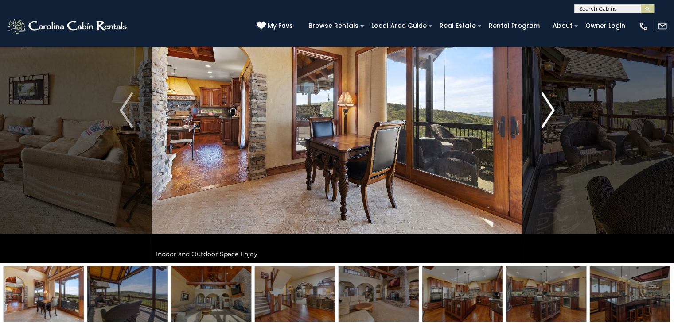
click at [549, 112] on img "Next" at bounding box center [547, 110] width 13 height 35
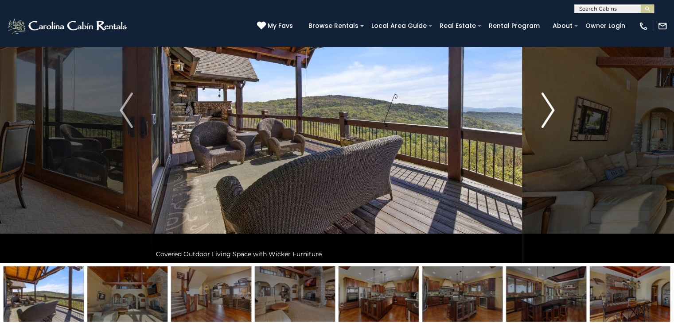
click at [549, 112] on img "Next" at bounding box center [547, 110] width 13 height 35
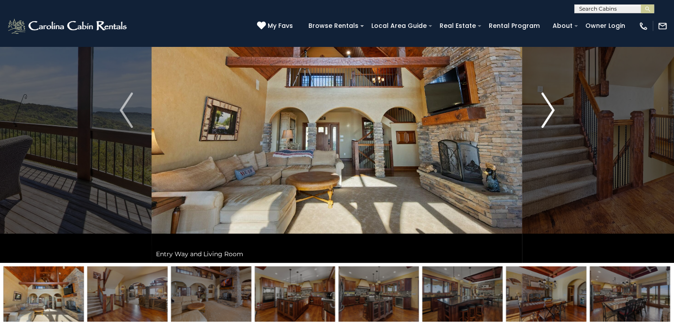
click at [549, 112] on img "Next" at bounding box center [547, 110] width 13 height 35
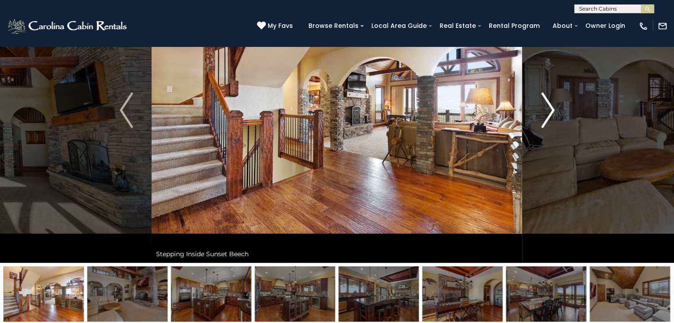
click at [549, 112] on img "Next" at bounding box center [547, 110] width 13 height 35
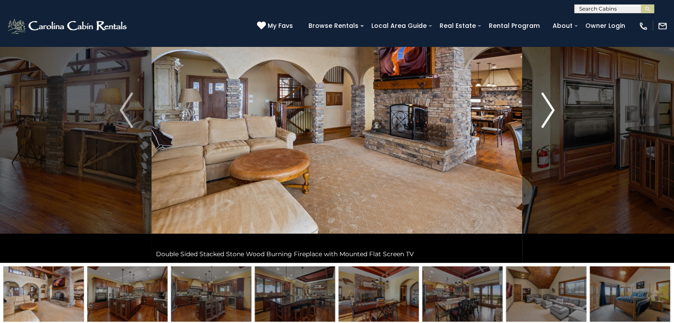
click at [549, 112] on img "Next" at bounding box center [547, 110] width 13 height 35
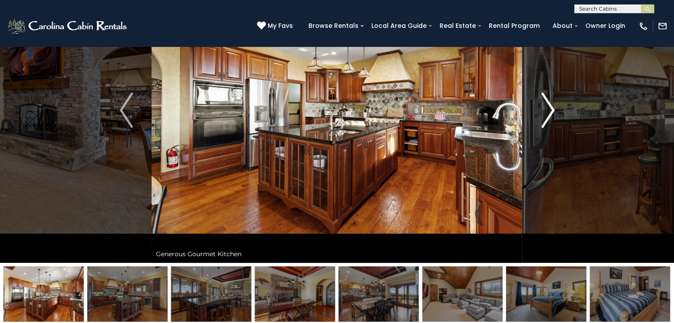
click at [549, 112] on img "Next" at bounding box center [547, 110] width 13 height 35
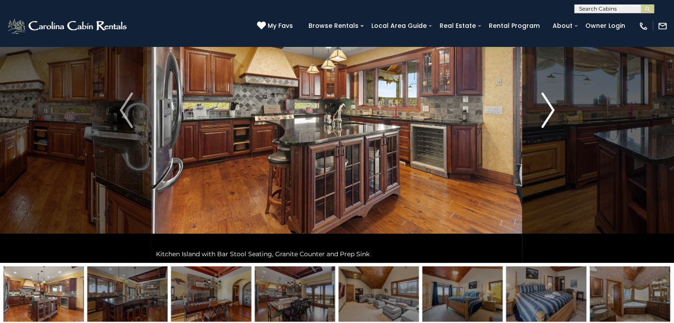
click at [549, 112] on img "Next" at bounding box center [547, 110] width 13 height 35
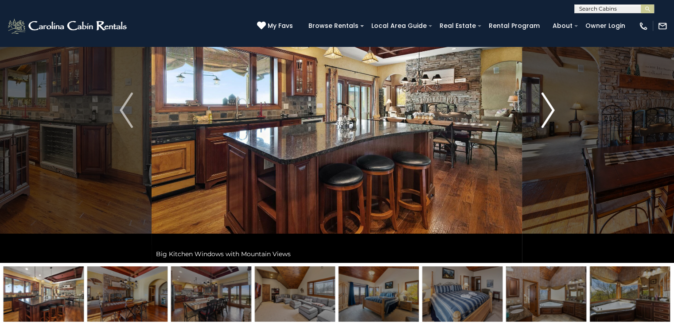
click at [549, 112] on img "Next" at bounding box center [547, 110] width 13 height 35
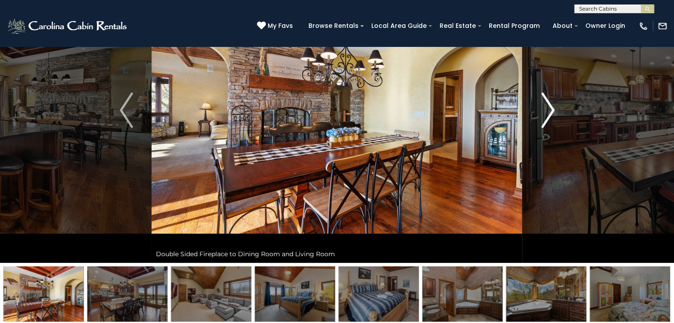
click at [549, 112] on img "Next" at bounding box center [547, 110] width 13 height 35
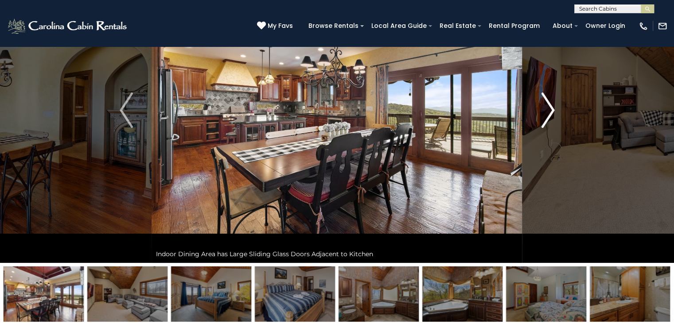
click at [549, 112] on img "Next" at bounding box center [547, 110] width 13 height 35
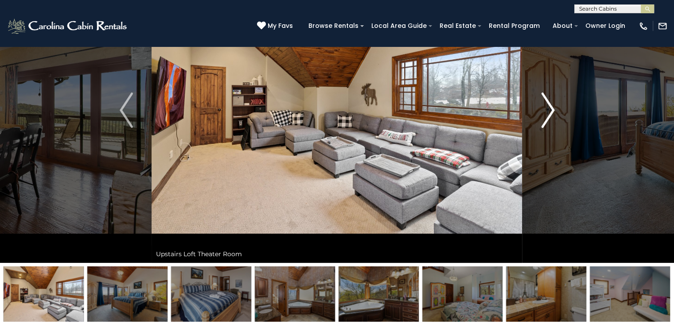
click at [549, 112] on img "Next" at bounding box center [547, 110] width 13 height 35
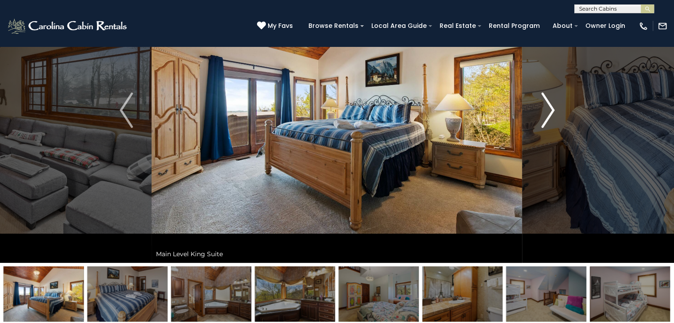
click at [549, 112] on img "Next" at bounding box center [547, 110] width 13 height 35
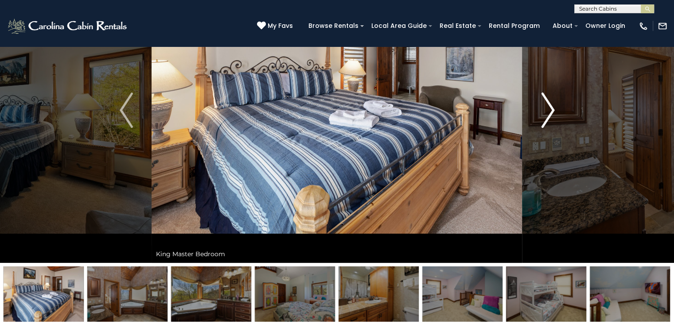
click at [549, 112] on img "Next" at bounding box center [547, 110] width 13 height 35
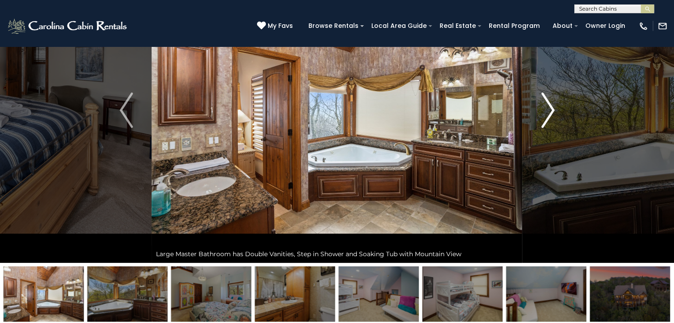
click at [549, 112] on img "Next" at bounding box center [547, 110] width 13 height 35
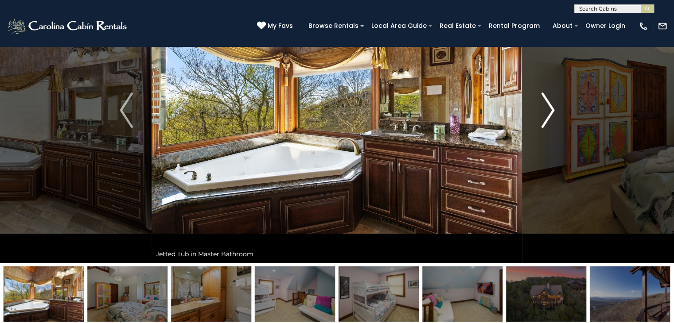
click at [549, 112] on img "Next" at bounding box center [547, 110] width 13 height 35
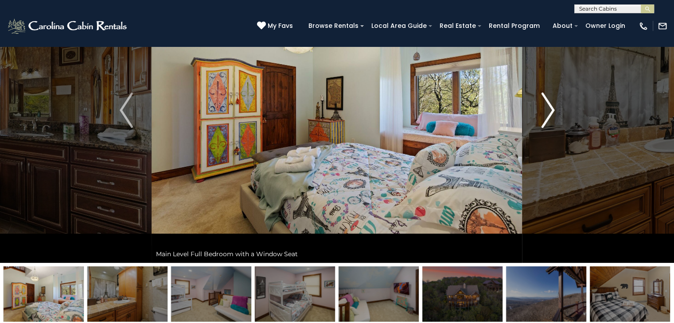
click at [549, 112] on img "Next" at bounding box center [547, 110] width 13 height 35
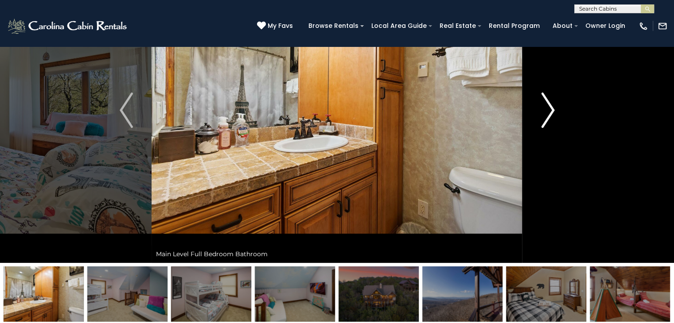
click at [549, 112] on img "Next" at bounding box center [547, 110] width 13 height 35
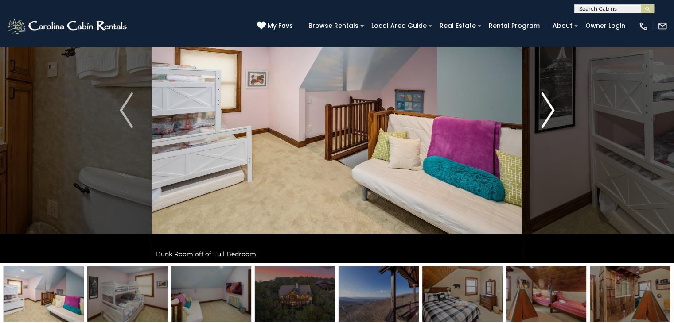
click at [549, 112] on img "Next" at bounding box center [547, 110] width 13 height 35
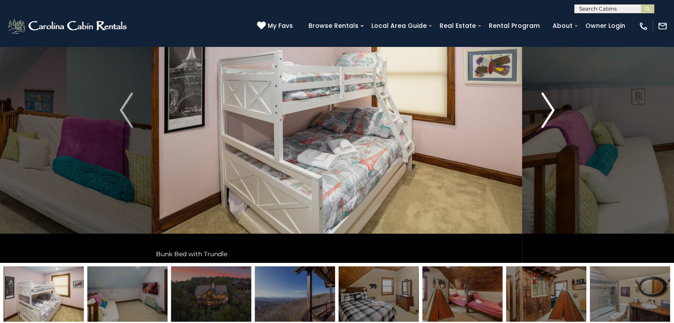
click at [549, 112] on img "Next" at bounding box center [547, 110] width 13 height 35
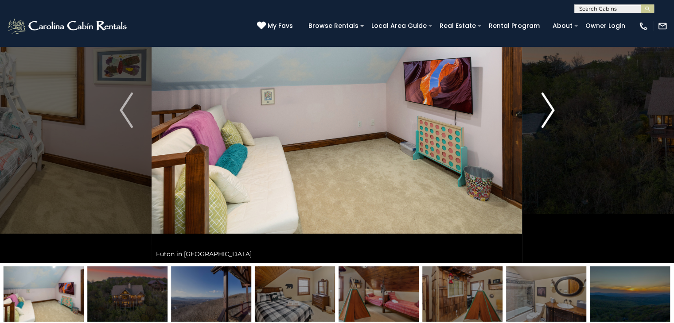
click at [549, 112] on img "Next" at bounding box center [547, 110] width 13 height 35
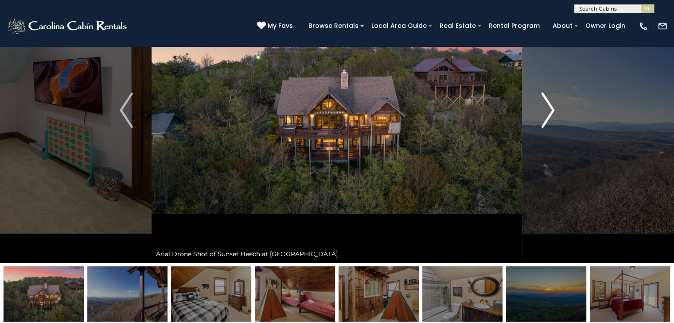
click at [549, 112] on img "Next" at bounding box center [547, 110] width 13 height 35
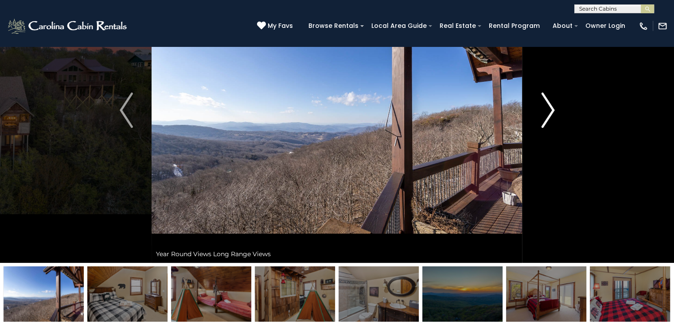
click at [549, 112] on img "Next" at bounding box center [547, 110] width 13 height 35
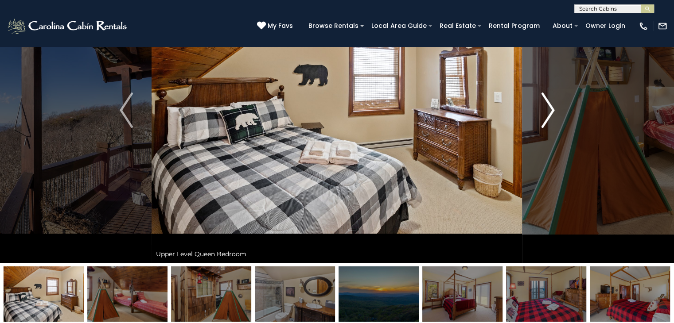
click at [549, 112] on img "Next" at bounding box center [547, 110] width 13 height 35
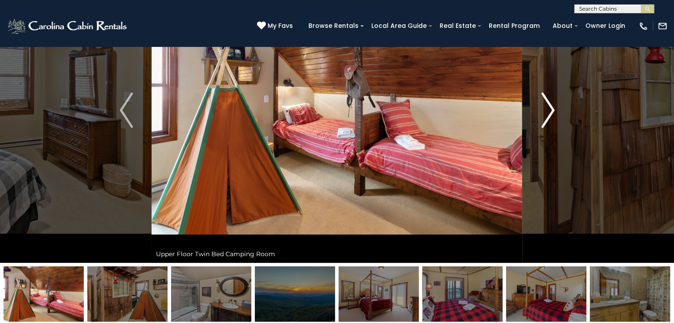
click at [549, 112] on img "Next" at bounding box center [547, 110] width 13 height 35
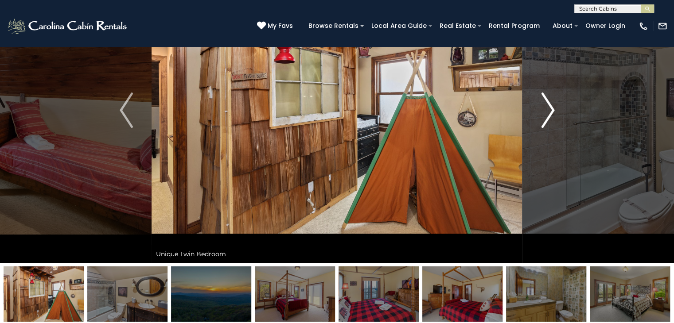
click at [549, 112] on img "Next" at bounding box center [547, 110] width 13 height 35
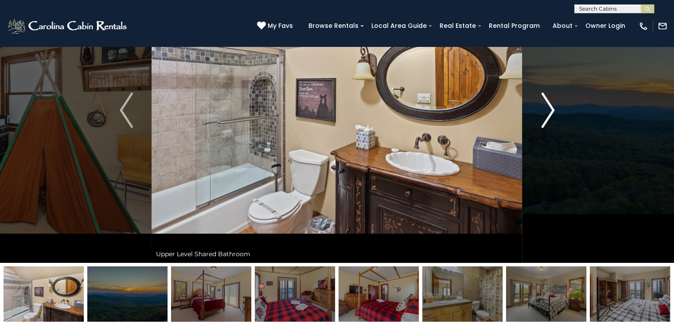
click at [549, 112] on img "Next" at bounding box center [547, 110] width 13 height 35
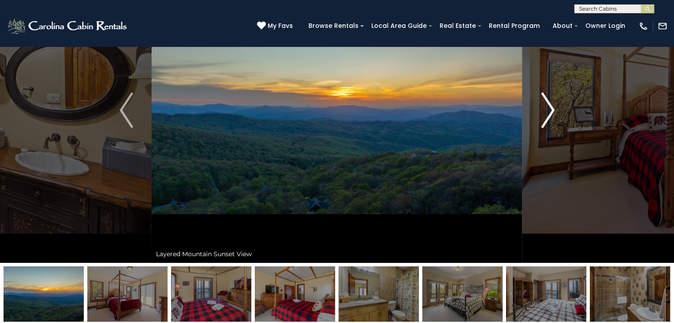
click at [549, 112] on img "Next" at bounding box center [547, 110] width 13 height 35
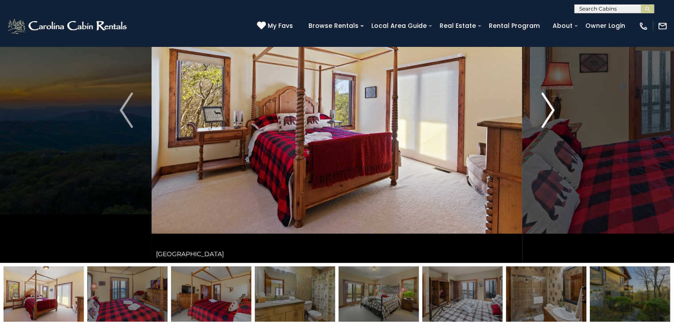
click at [544, 113] on img "Next" at bounding box center [547, 110] width 13 height 35
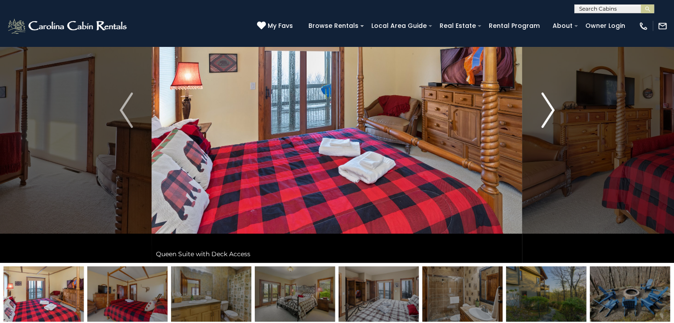
click at [544, 113] on img "Next" at bounding box center [547, 110] width 13 height 35
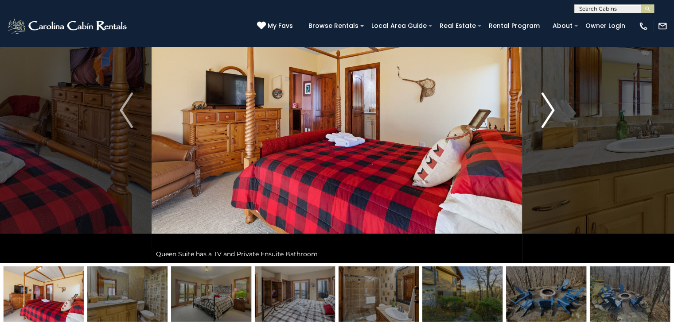
click at [544, 113] on img "Next" at bounding box center [547, 110] width 13 height 35
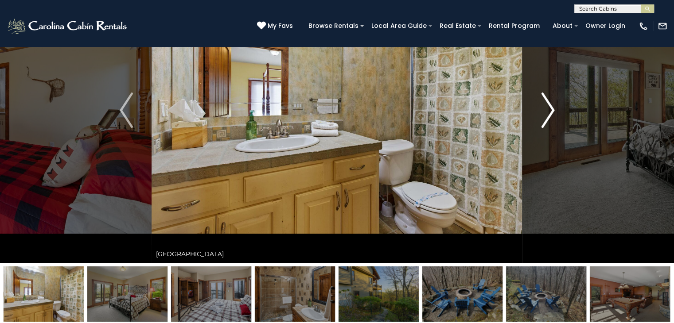
click at [544, 113] on img "Next" at bounding box center [547, 110] width 13 height 35
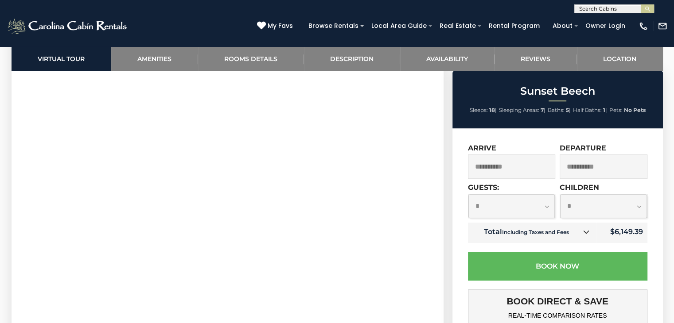
scroll to position [620, 0]
click at [430, 250] on section "Virtual Tour" at bounding box center [228, 123] width 432 height 485
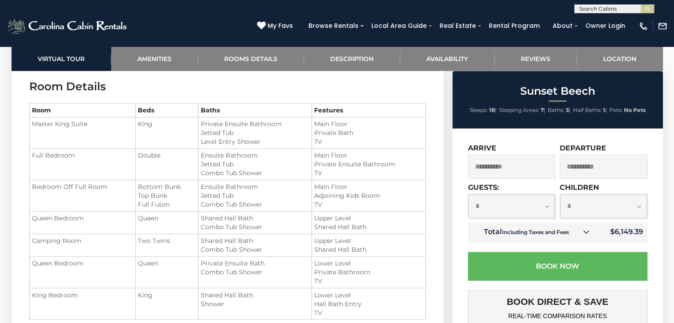
scroll to position [1418, 0]
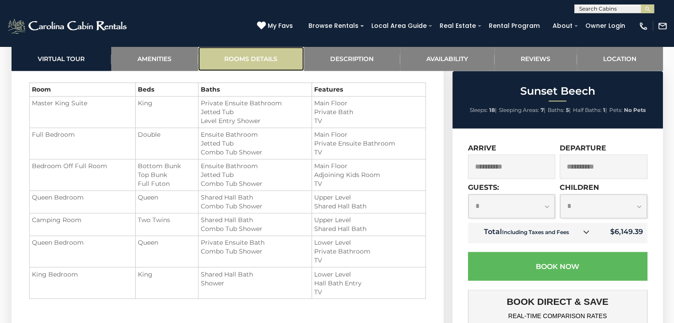
click at [245, 57] on link "Rooms Details" at bounding box center [251, 59] width 106 height 24
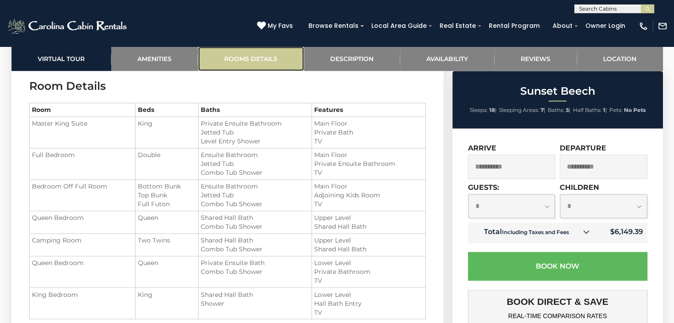
scroll to position [1395, 0]
click at [245, 58] on link "Rooms Details" at bounding box center [251, 59] width 106 height 24
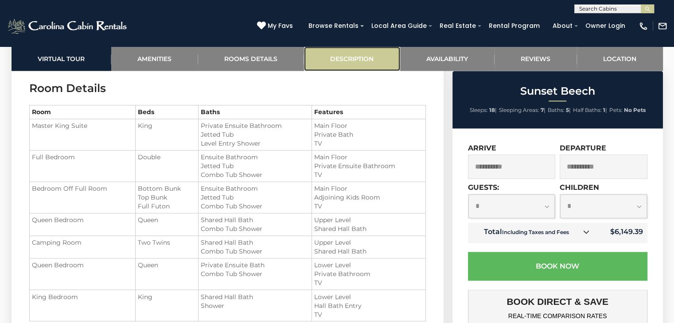
click at [359, 55] on link "Description" at bounding box center [352, 59] width 96 height 24
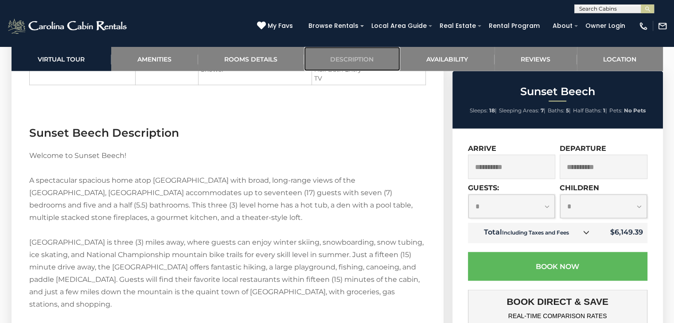
scroll to position [1631, 0]
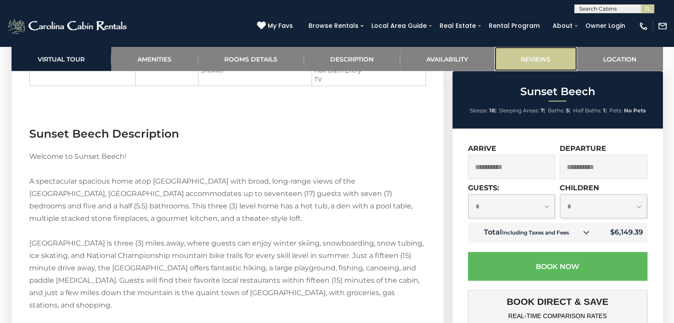
click at [541, 60] on link "Reviews" at bounding box center [536, 59] width 82 height 24
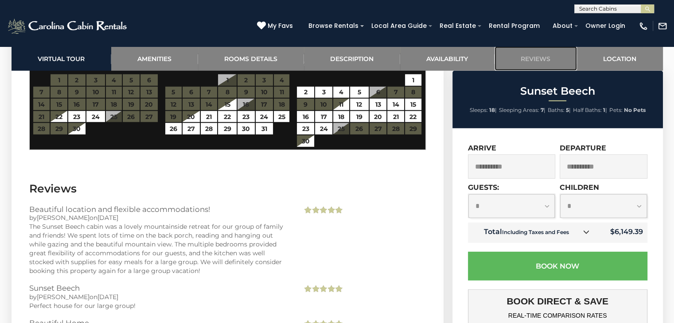
scroll to position [2412, 0]
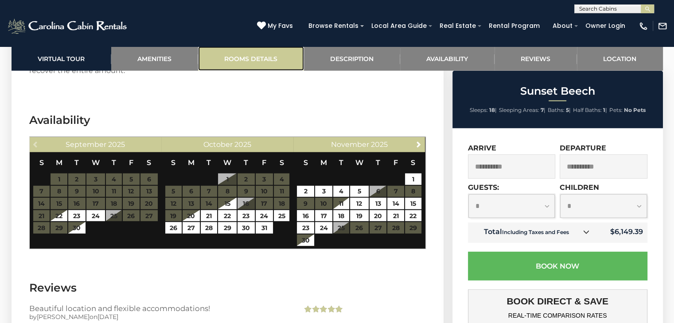
click at [245, 58] on link "Rooms Details" at bounding box center [251, 59] width 106 height 24
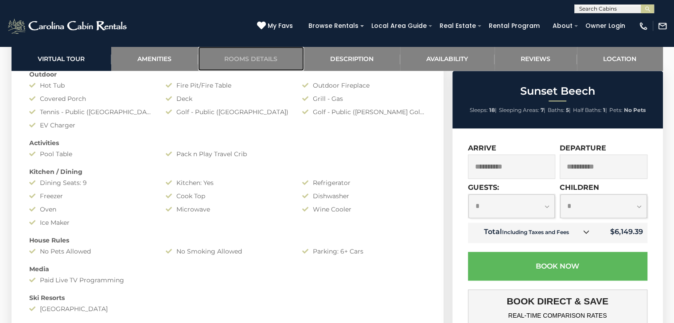
scroll to position [731, 0]
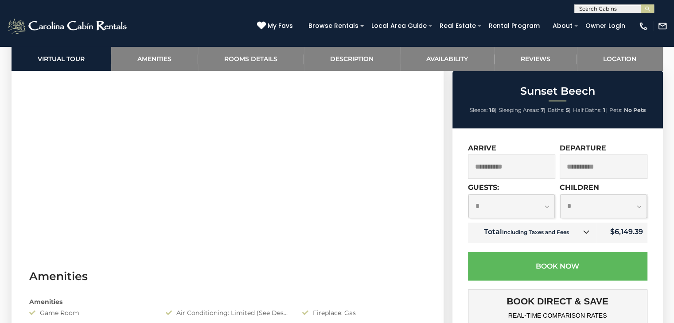
click at [535, 139] on div "**********" at bounding box center [557, 324] width 210 height 391
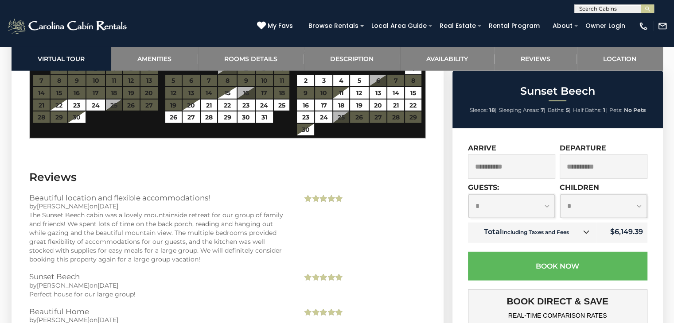
scroll to position [2412, 0]
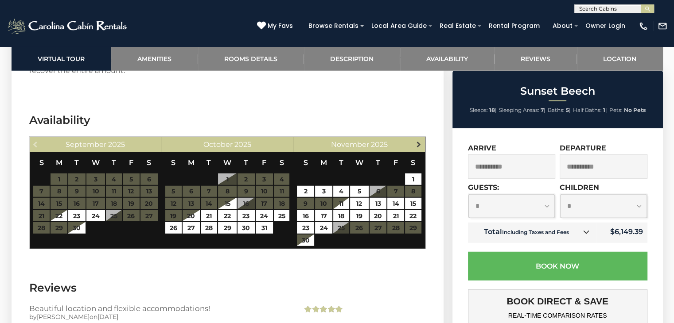
click at [418, 144] on span "Next" at bounding box center [418, 144] width 7 height 7
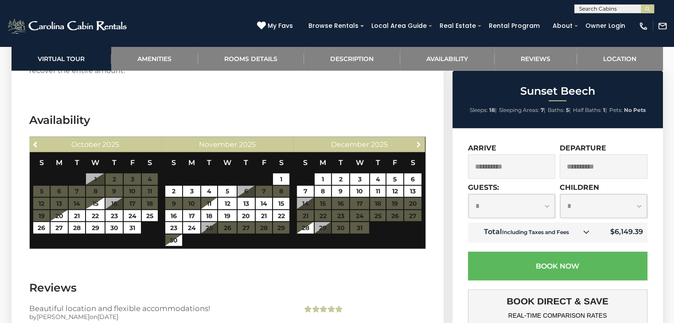
click at [418, 144] on span "Next" at bounding box center [418, 144] width 7 height 7
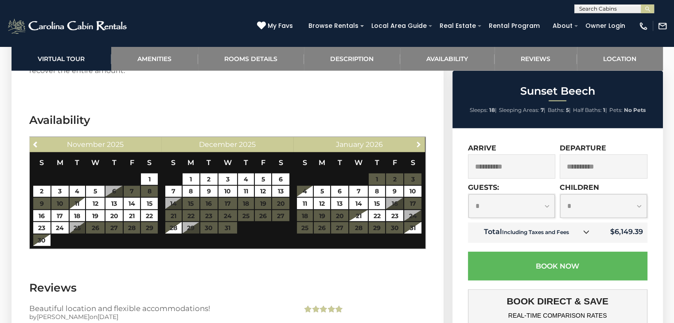
click at [418, 144] on span "Next" at bounding box center [418, 144] width 7 height 7
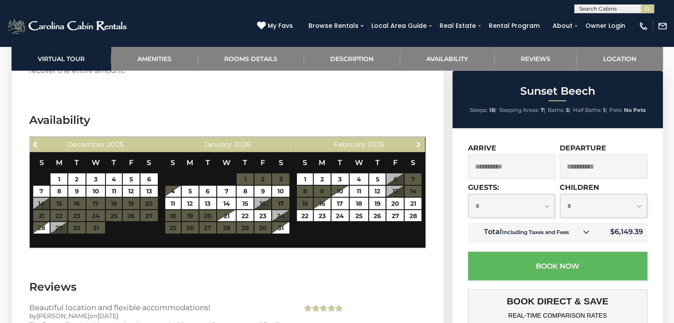
click at [418, 144] on span "Next" at bounding box center [418, 144] width 7 height 7
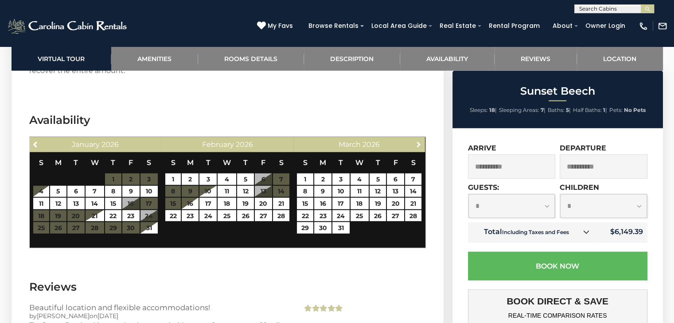
click at [418, 144] on span "Next" at bounding box center [418, 144] width 7 height 7
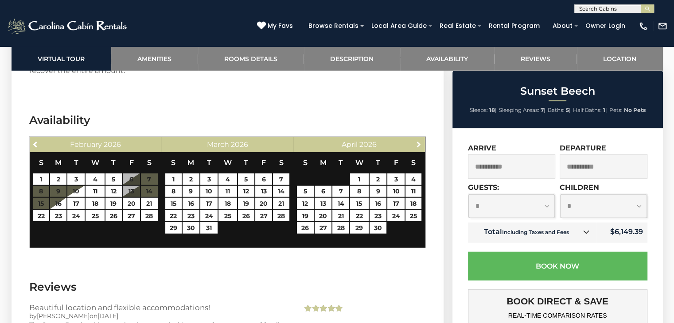
click at [418, 144] on span "Next" at bounding box center [418, 144] width 7 height 7
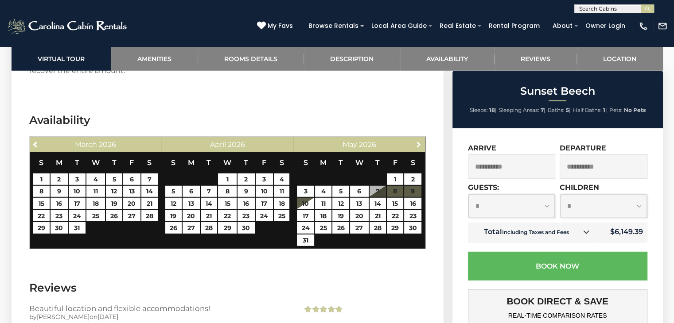
click at [418, 144] on span "Next" at bounding box center [418, 144] width 7 height 7
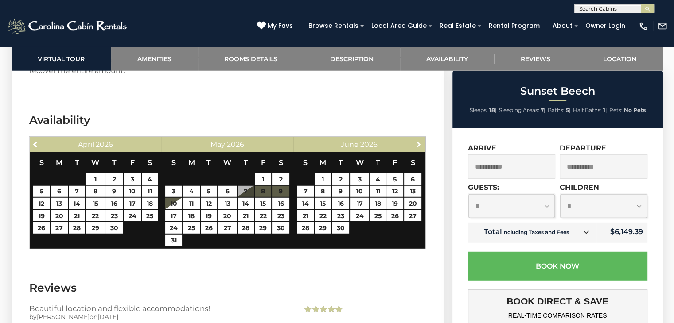
click at [418, 144] on span "Next" at bounding box center [418, 144] width 7 height 7
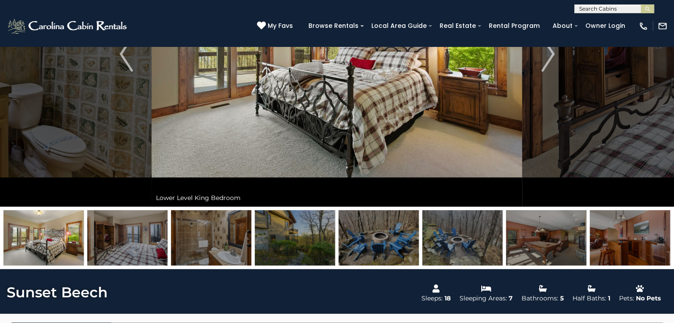
scroll to position [310, 0]
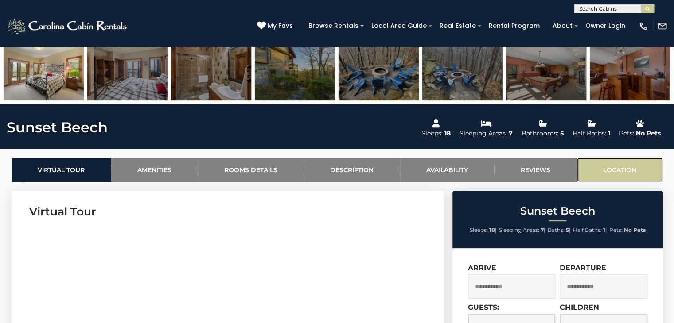
click at [609, 167] on link "Location" at bounding box center [620, 170] width 86 height 24
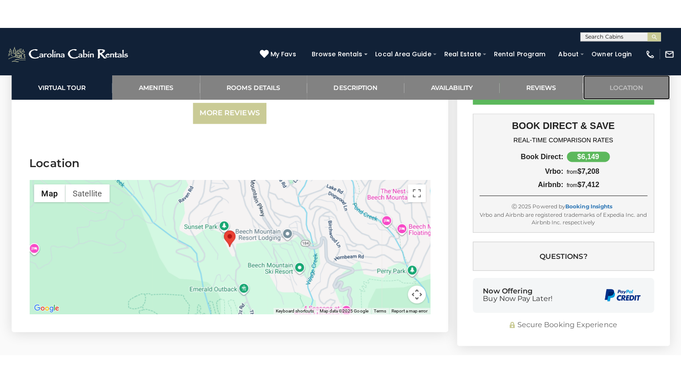
scroll to position [2901, 0]
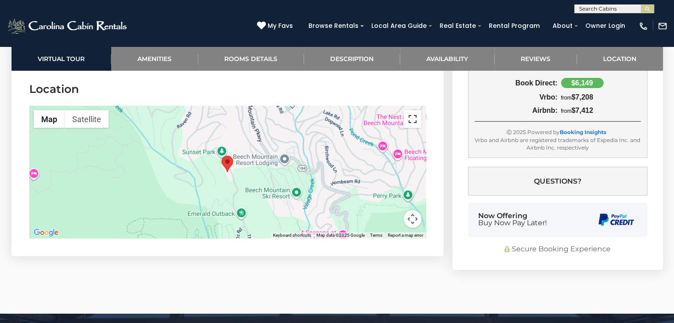
click at [409, 121] on button "Toggle fullscreen view" at bounding box center [413, 119] width 18 height 18
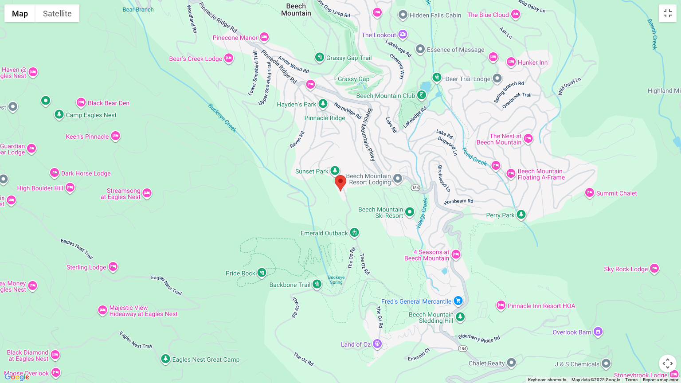
click at [378, 177] on div at bounding box center [340, 191] width 681 height 383
